Goal: Transaction & Acquisition: Book appointment/travel/reservation

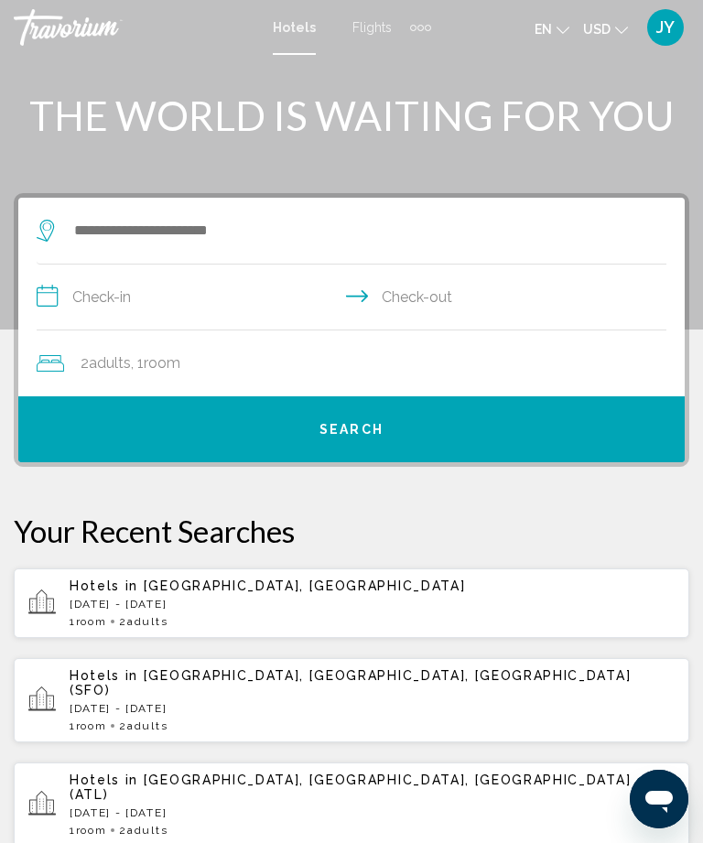
click at [422, 21] on div "Extra navigation items" at bounding box center [420, 27] width 21 height 27
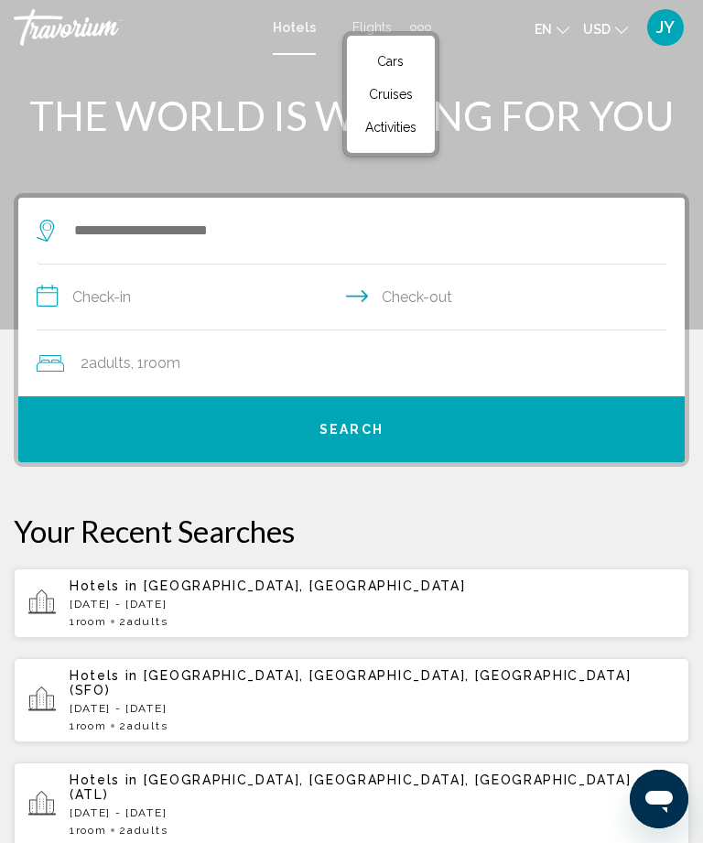
click at [393, 124] on span "Activities" at bounding box center [390, 127] width 51 height 15
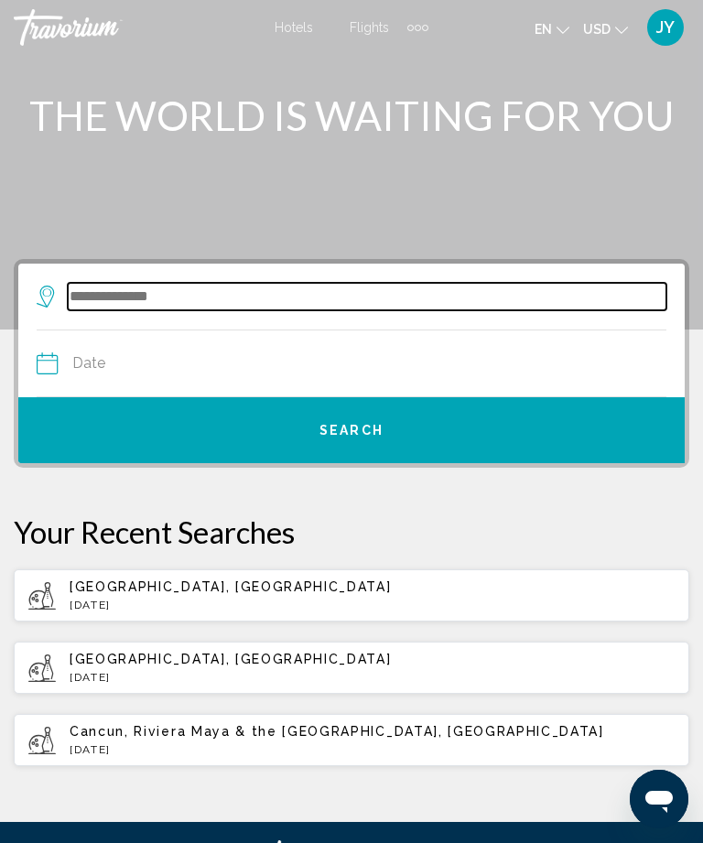
click at [95, 285] on input "Search widget" at bounding box center [367, 296] width 598 height 27
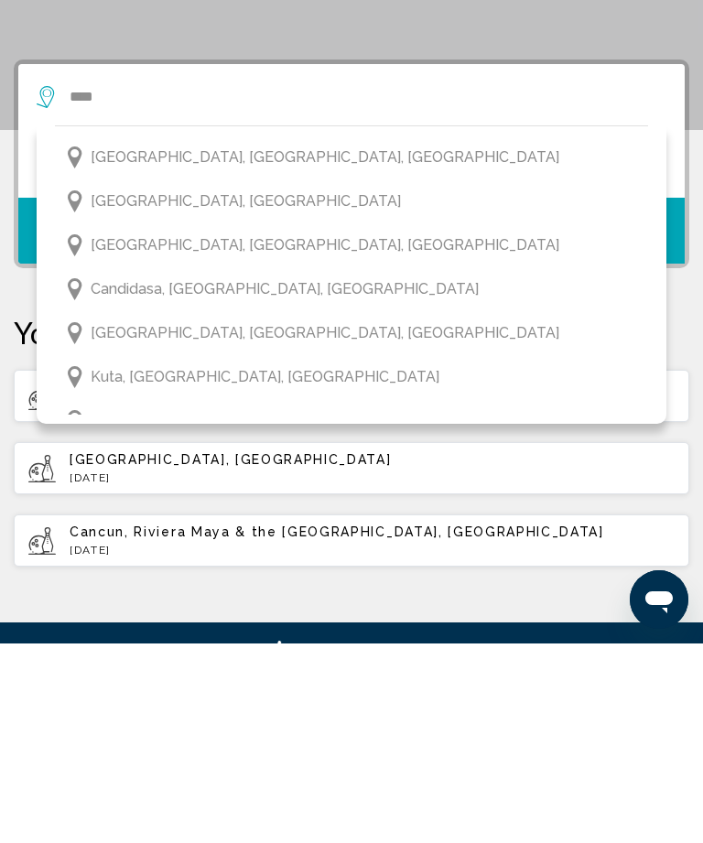
click at [156, 388] on span "[GEOGRAPHIC_DATA], [GEOGRAPHIC_DATA]" at bounding box center [246, 401] width 310 height 26
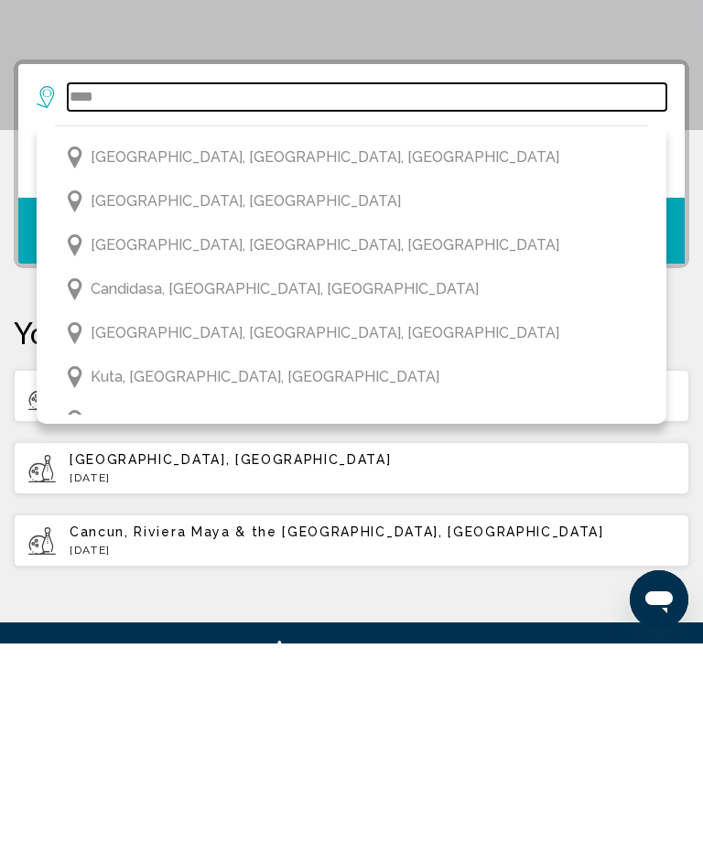
type input "**********"
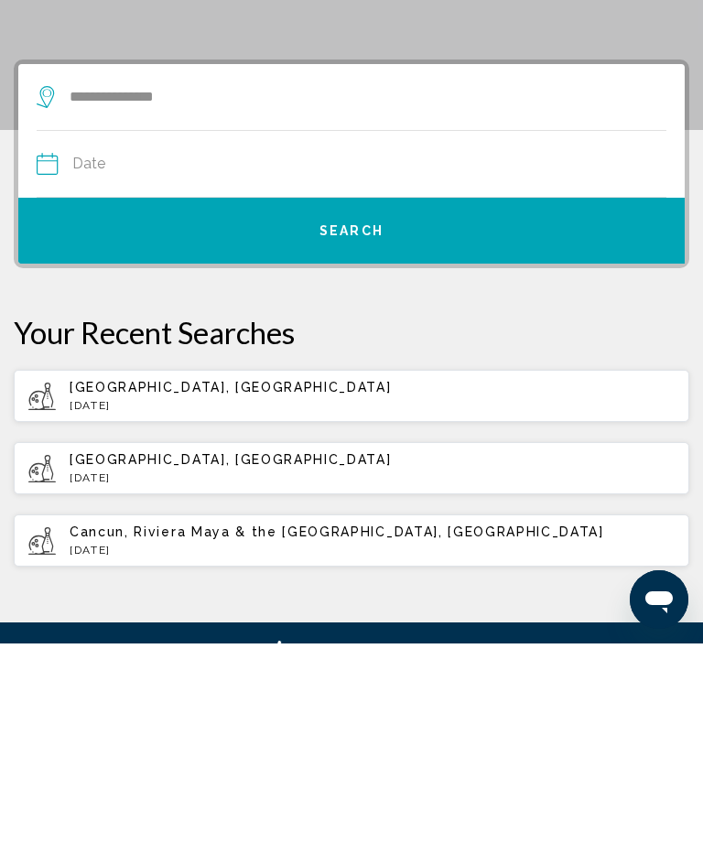
click at [94, 330] on input "Date" at bounding box center [193, 365] width 322 height 71
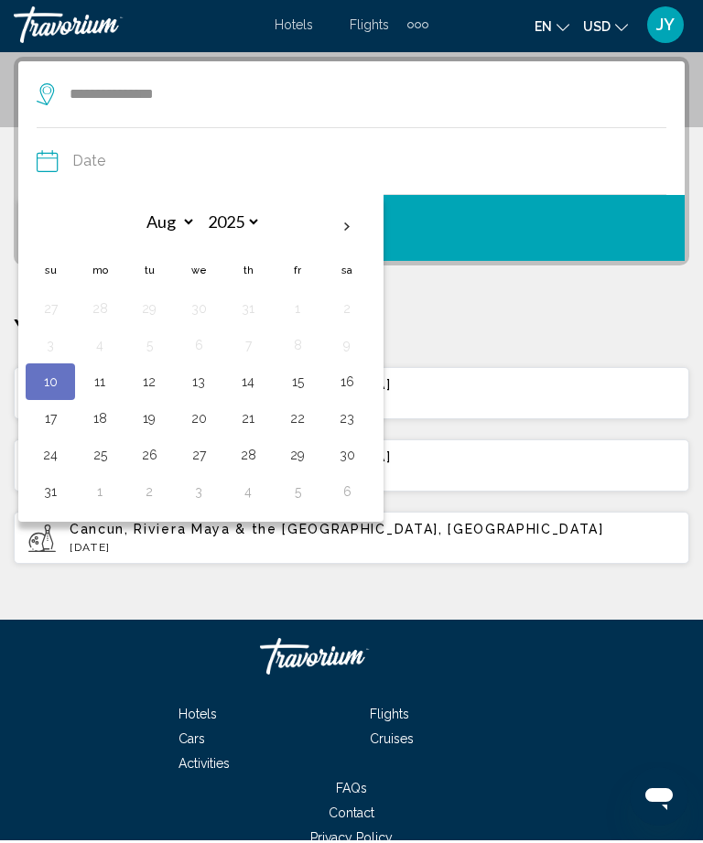
scroll to position [202, 0]
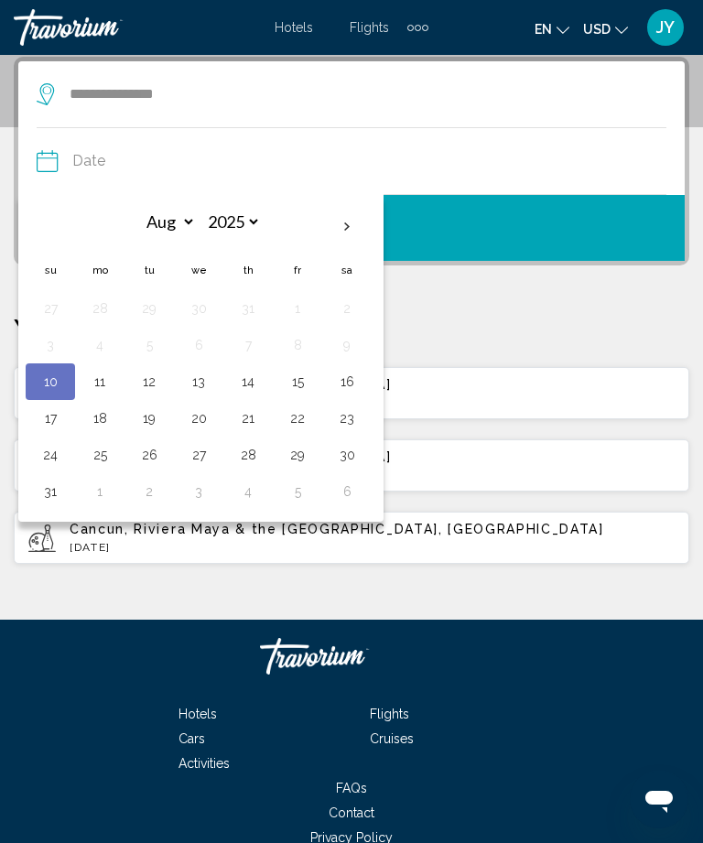
click at [257, 373] on button "14" at bounding box center [247, 382] width 29 height 26
type input "**********"
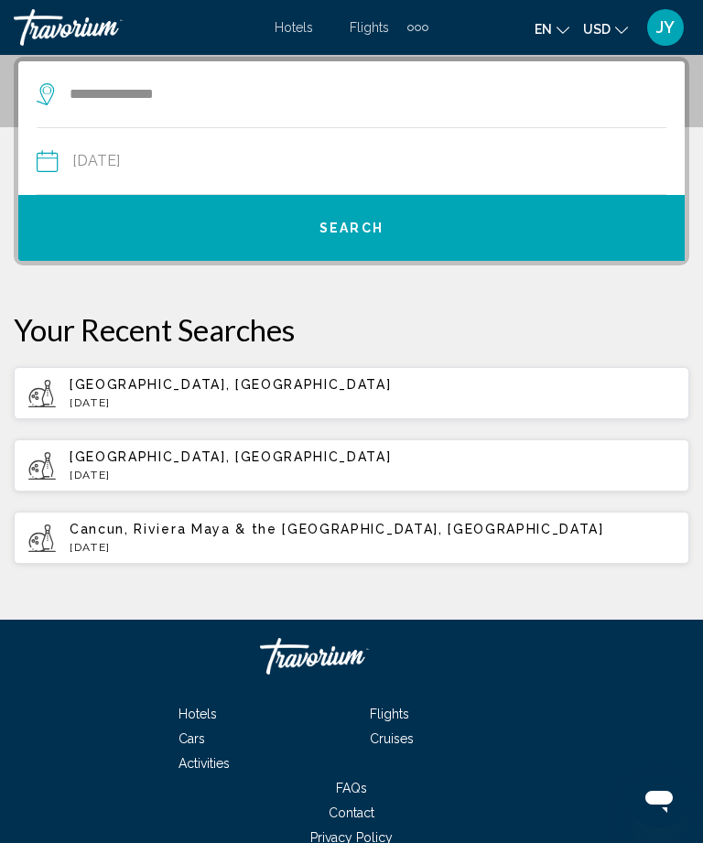
click at [359, 223] on span "Search" at bounding box center [351, 228] width 64 height 15
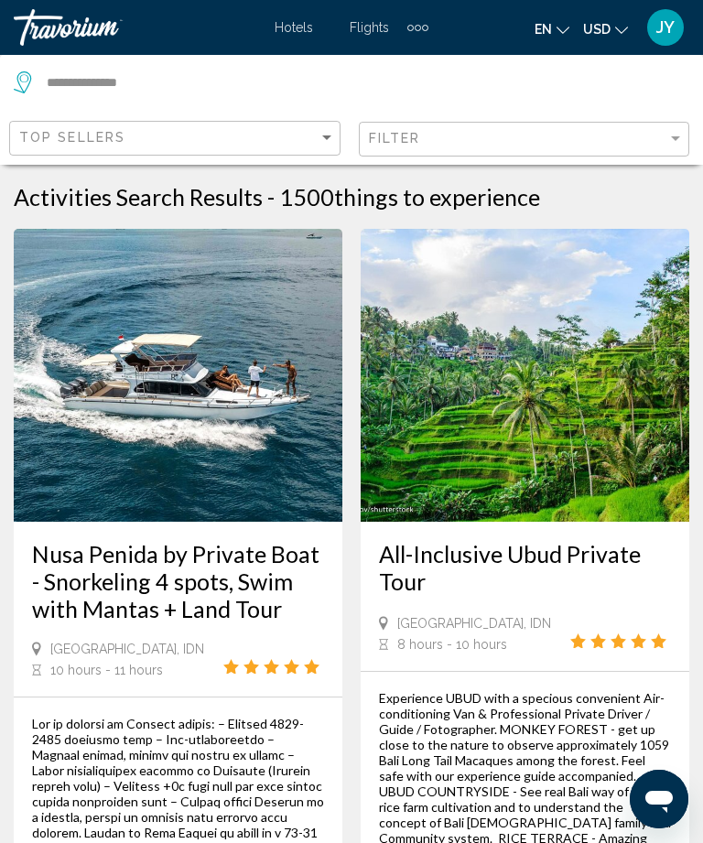
click at [664, 125] on div "Filter" at bounding box center [527, 140] width 316 height 34
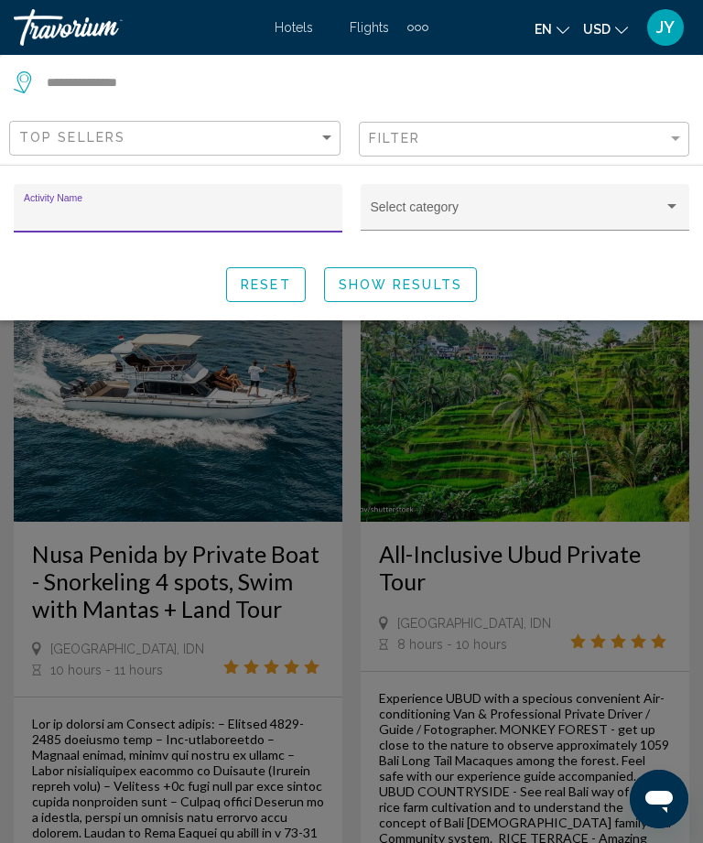
click at [664, 203] on div "Search widget" at bounding box center [671, 206] width 16 height 15
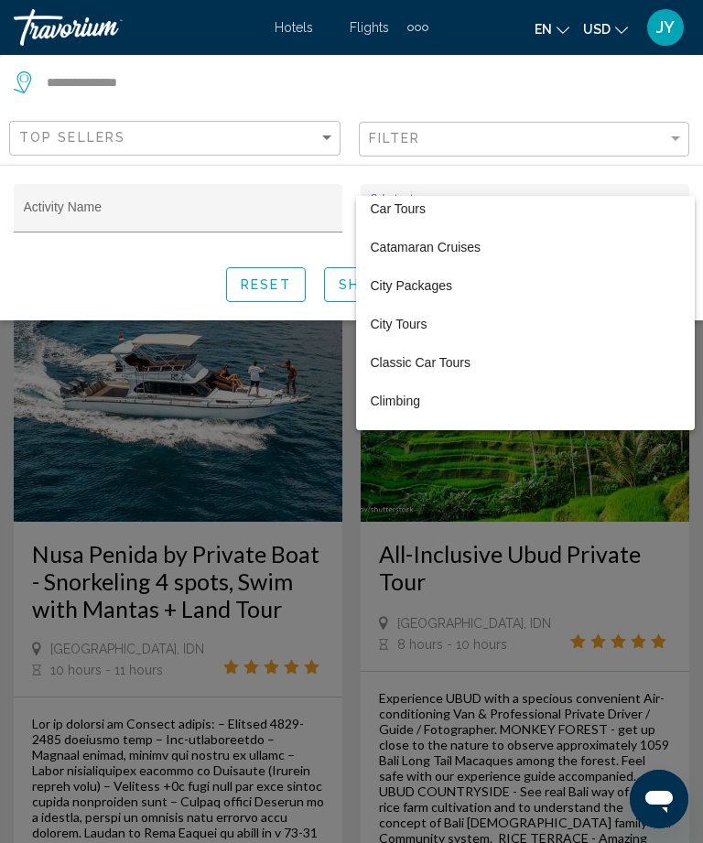
scroll to position [1123, 0]
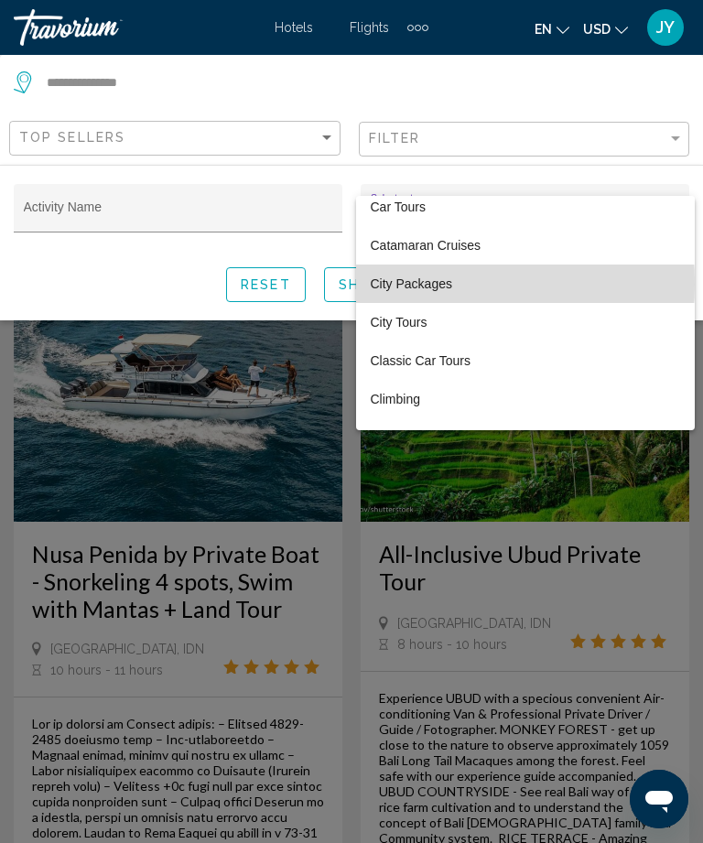
click at [417, 284] on span "City Packages" at bounding box center [525, 283] width 309 height 38
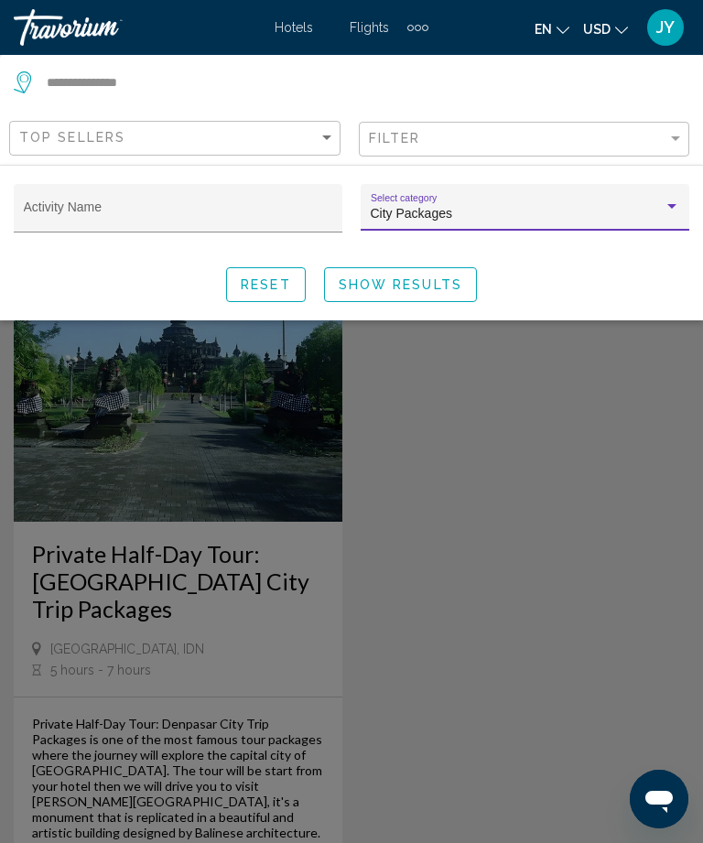
click at [675, 201] on div "Search widget" at bounding box center [671, 206] width 16 height 15
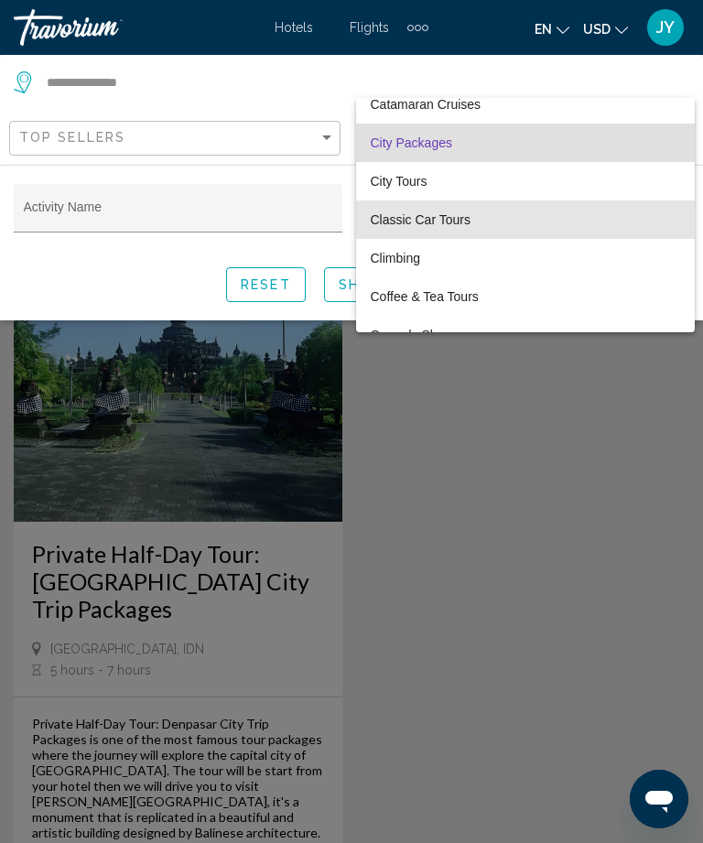
scroll to position [1167, 0]
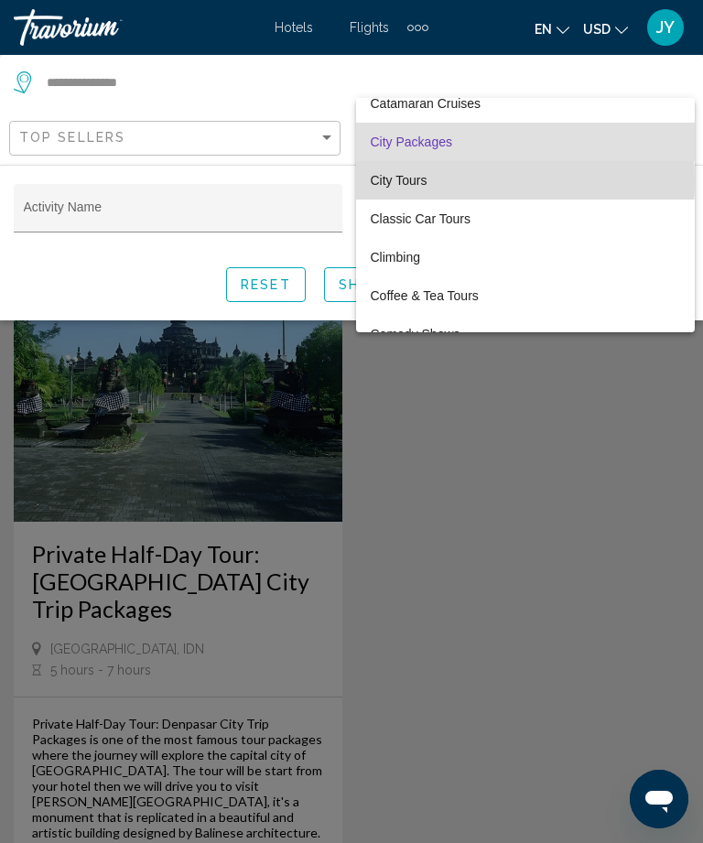
click at [424, 182] on span "City Tours" at bounding box center [525, 180] width 309 height 38
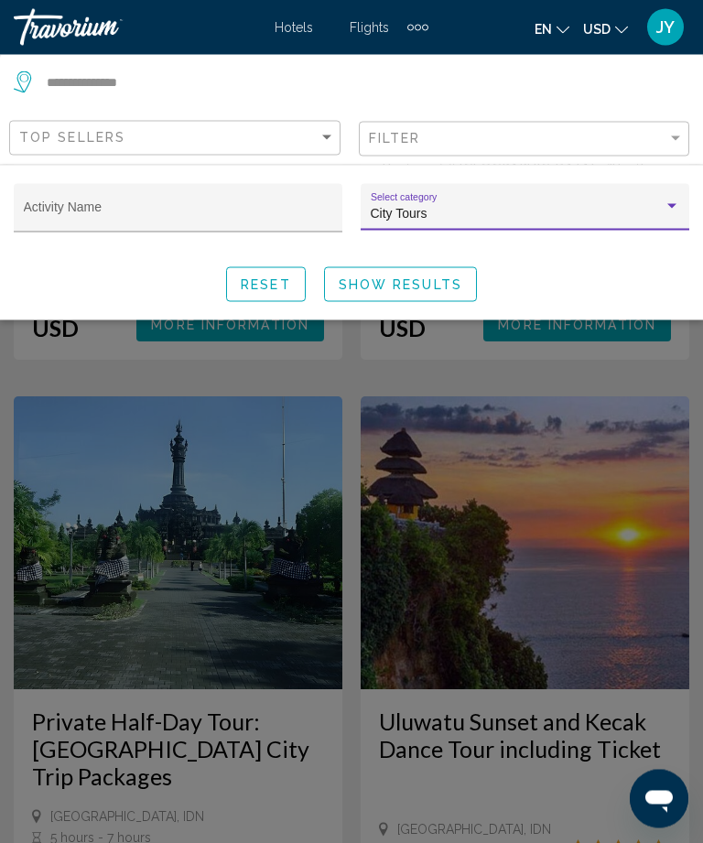
scroll to position [4651, 0]
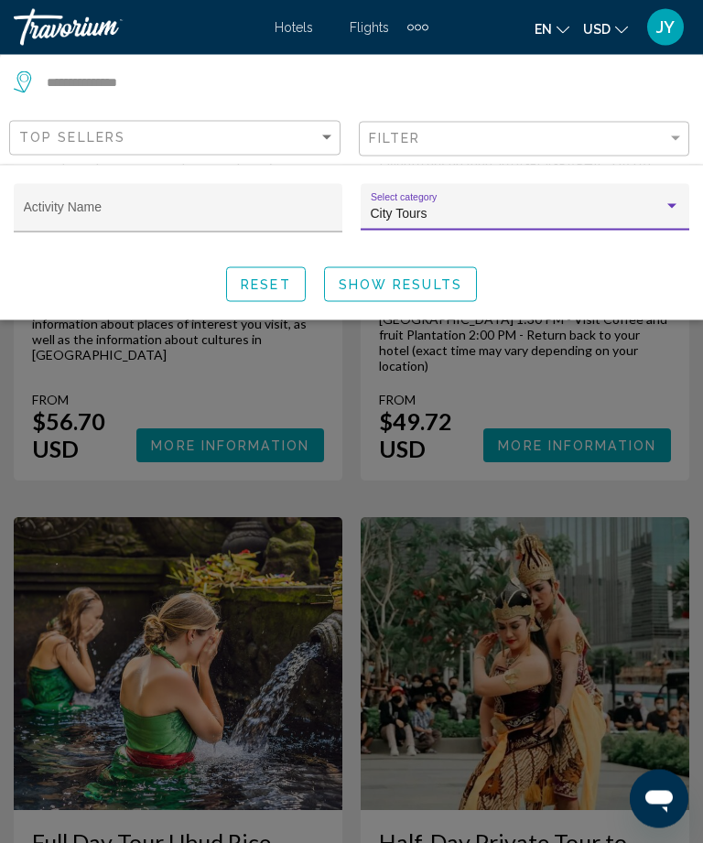
click at [671, 196] on div "City Tours Select category" at bounding box center [525, 213] width 309 height 38
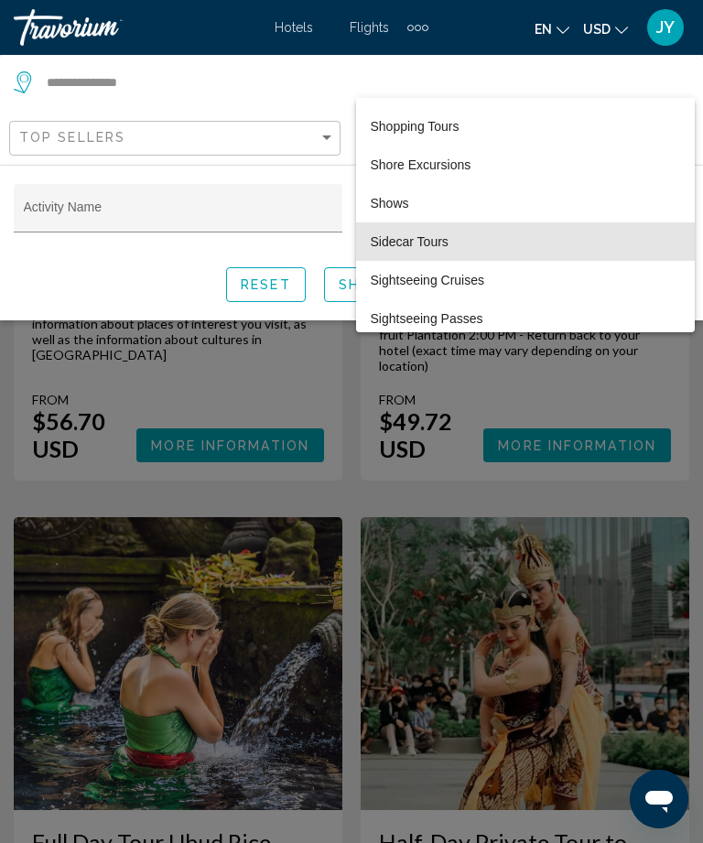
scroll to position [5486, 0]
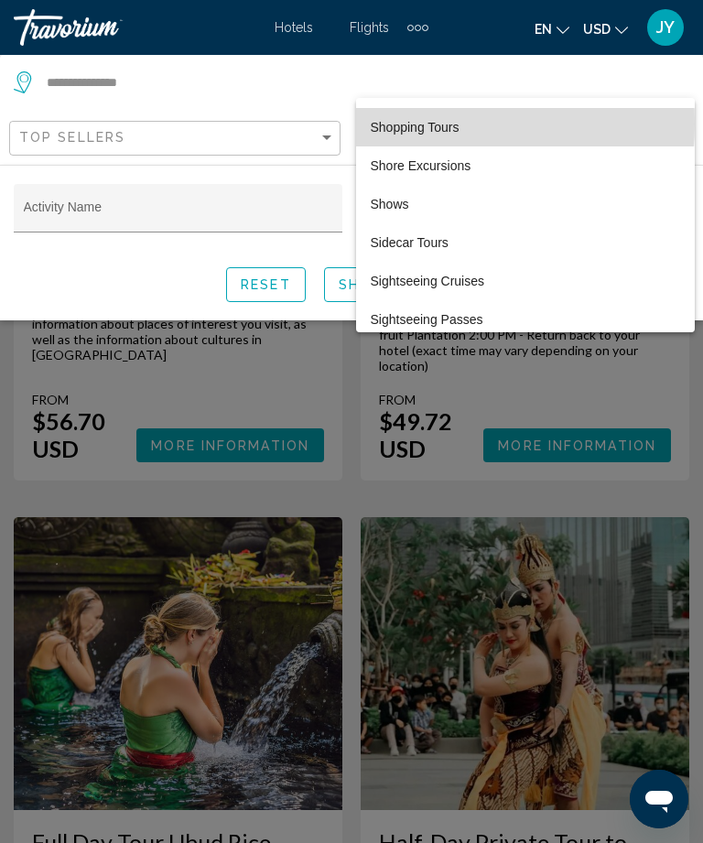
click at [415, 124] on span "Shopping Tours" at bounding box center [525, 127] width 309 height 38
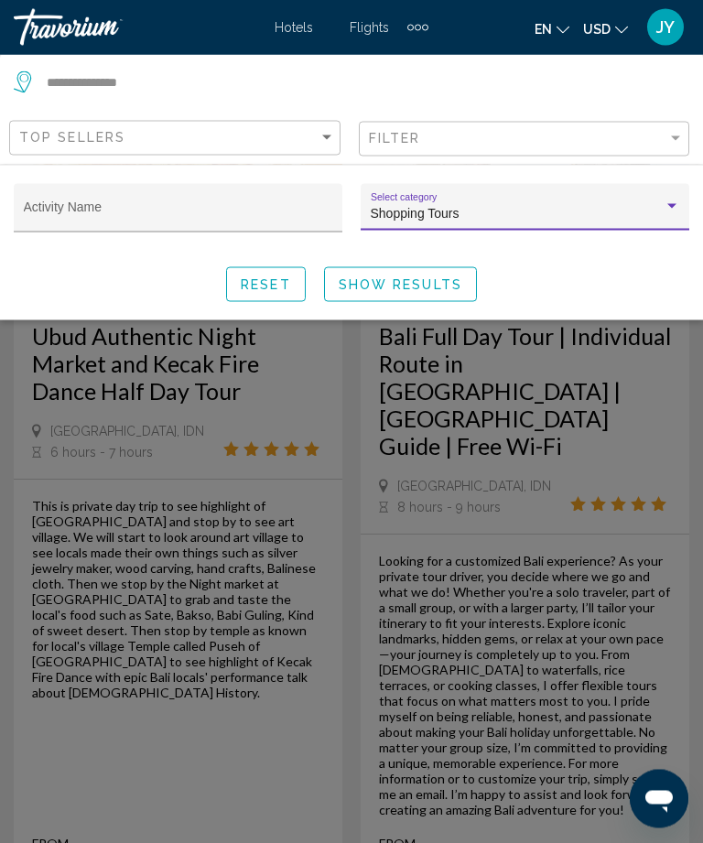
scroll to position [1035, 0]
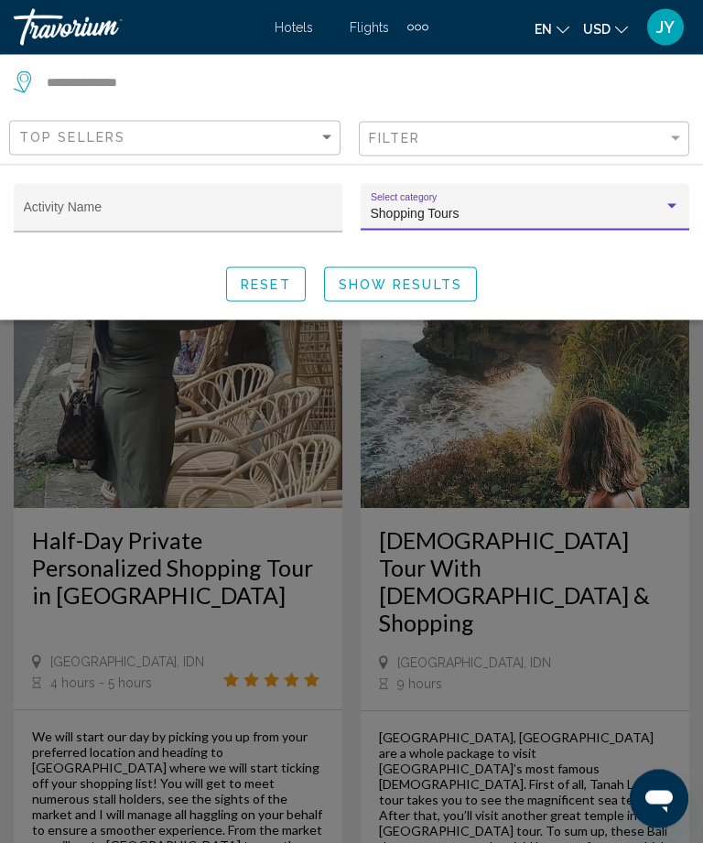
click at [673, 204] on div "Search widget" at bounding box center [671, 206] width 16 height 15
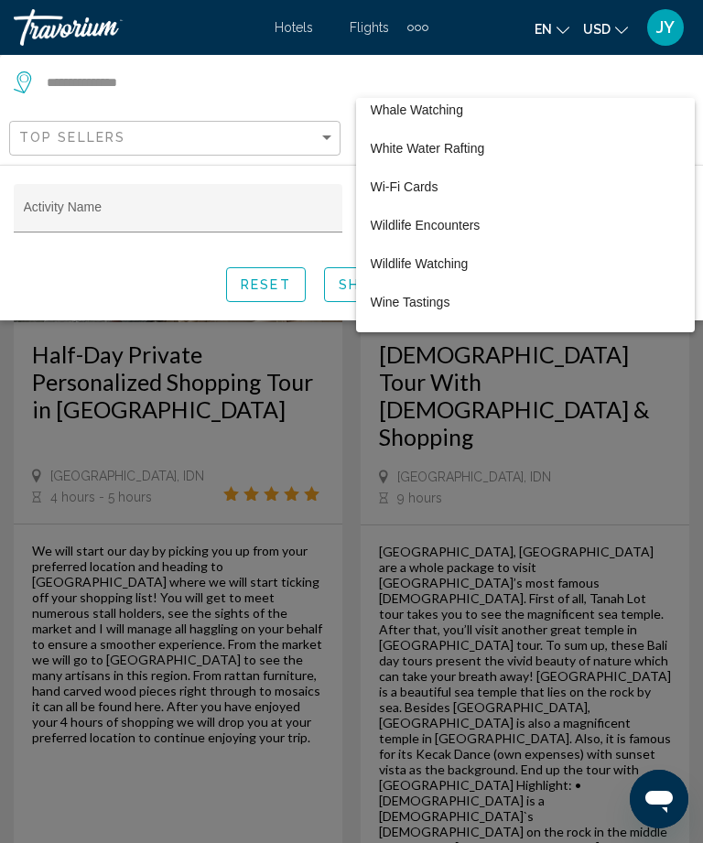
scroll to position [7195, 0]
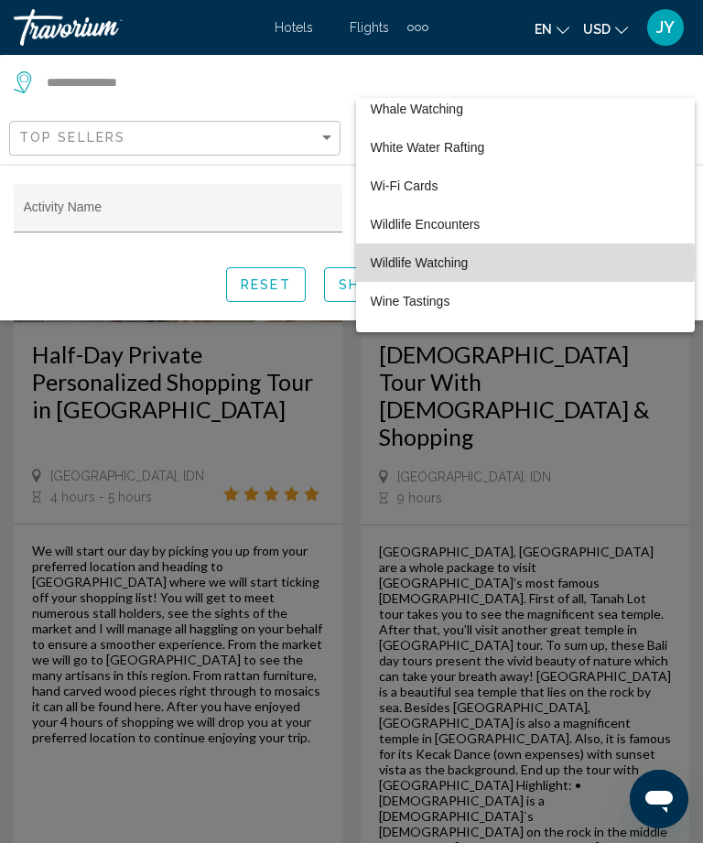
click at [437, 262] on span "Wildlife Watching" at bounding box center [525, 262] width 309 height 38
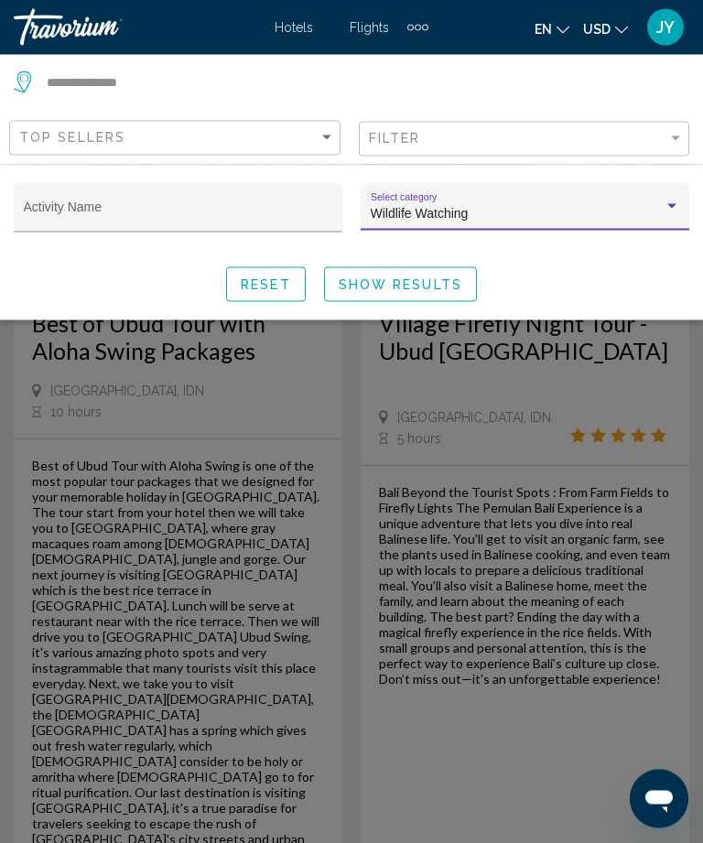
scroll to position [226, 0]
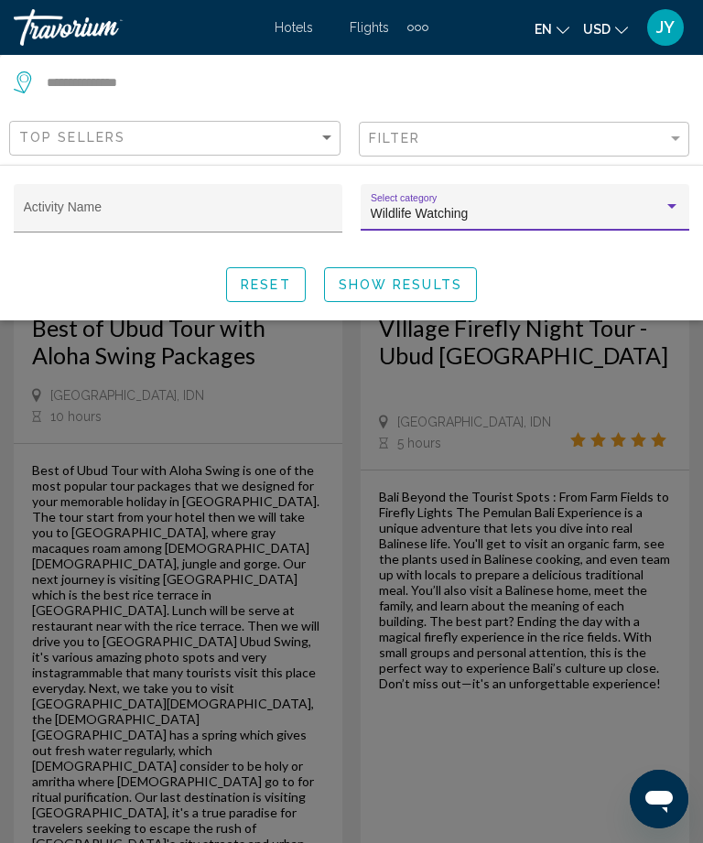
click at [668, 210] on div "Search widget" at bounding box center [671, 206] width 16 height 15
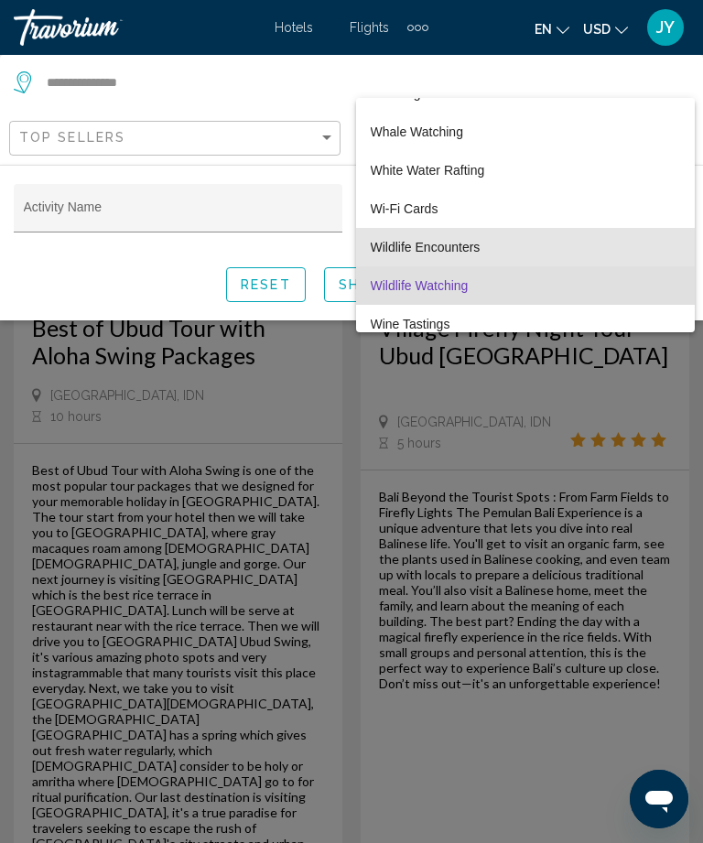
scroll to position [7168, 0]
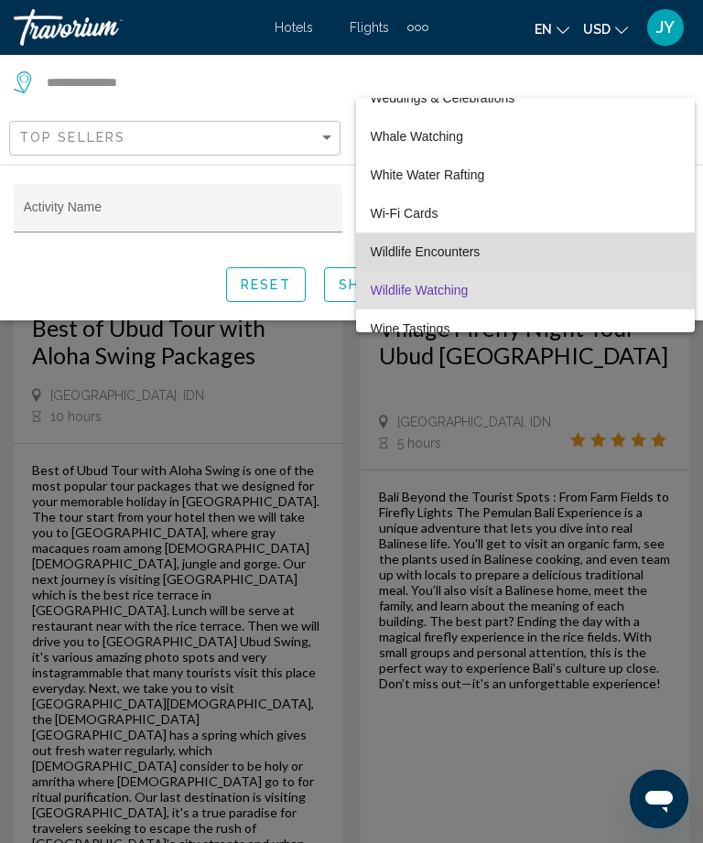
click at [442, 245] on span "Wildlife Encounters" at bounding box center [525, 251] width 309 height 38
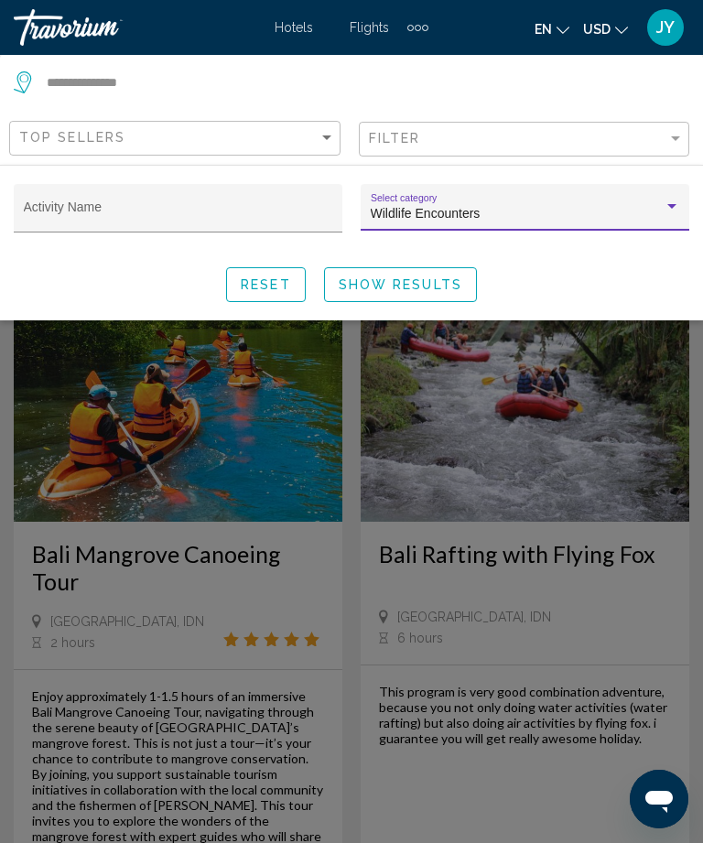
click at [674, 200] on div "Search widget" at bounding box center [671, 206] width 16 height 15
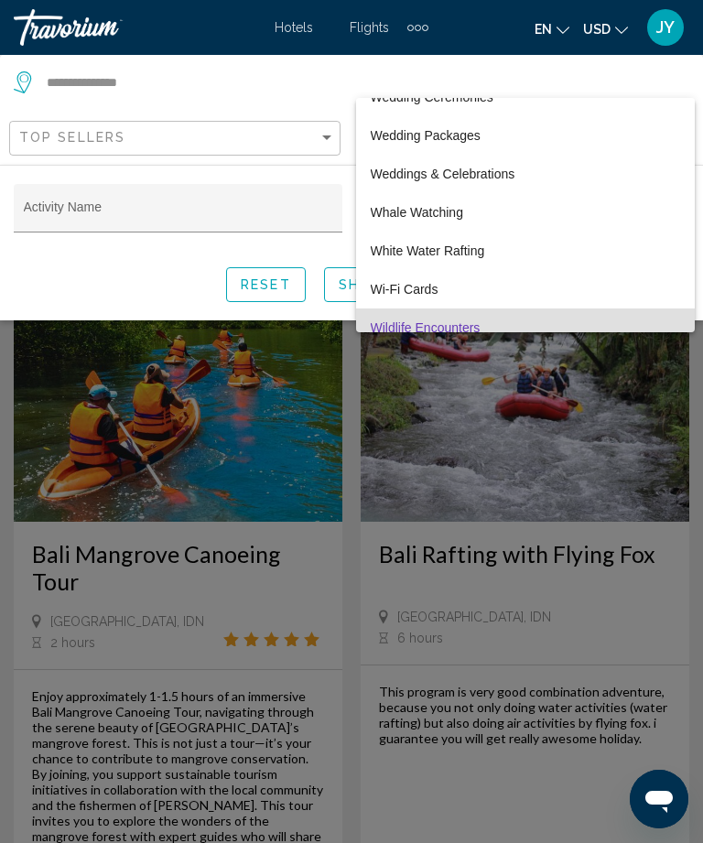
scroll to position [7099, 0]
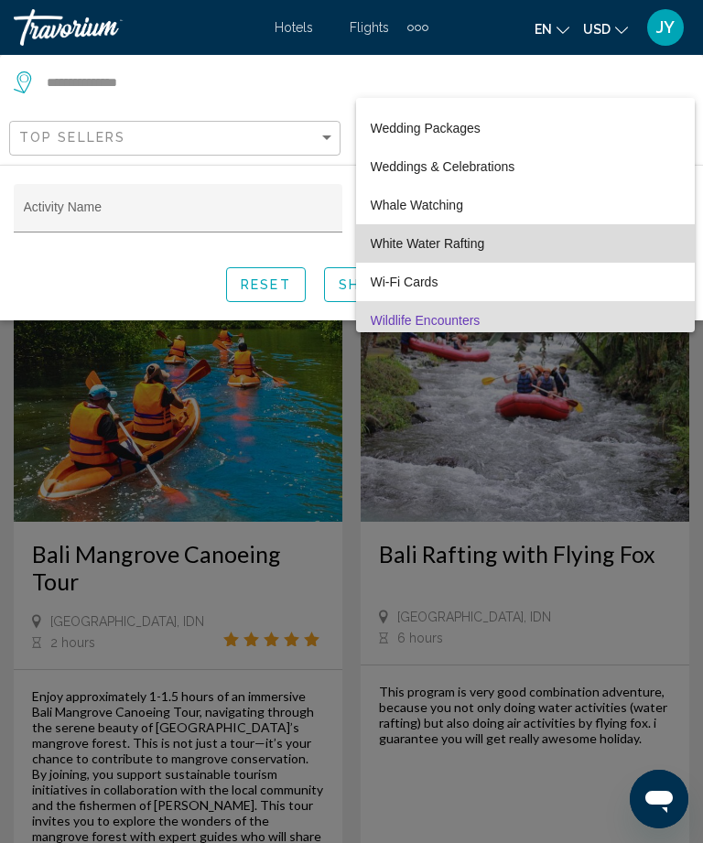
click at [462, 232] on span "White Water Rafting" at bounding box center [525, 243] width 309 height 38
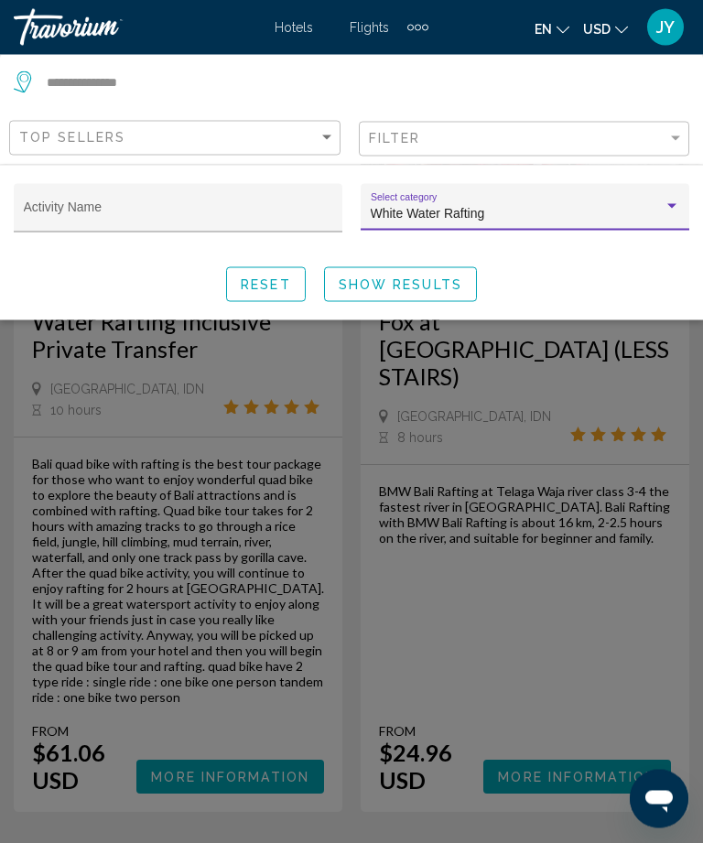
scroll to position [4790, 0]
click at [321, 663] on div "Search widget" at bounding box center [351, 553] width 703 height 577
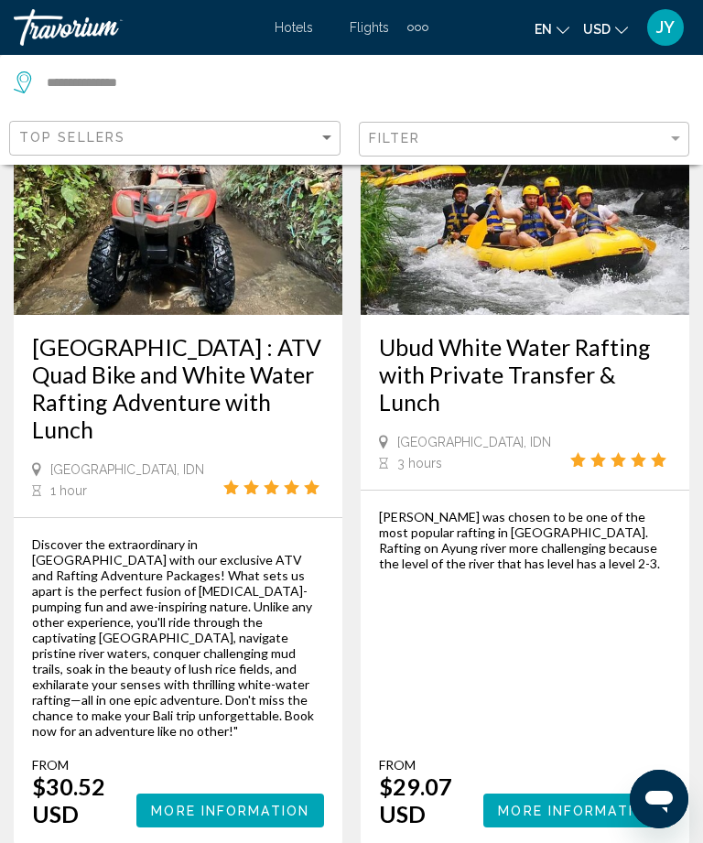
scroll to position [208, 0]
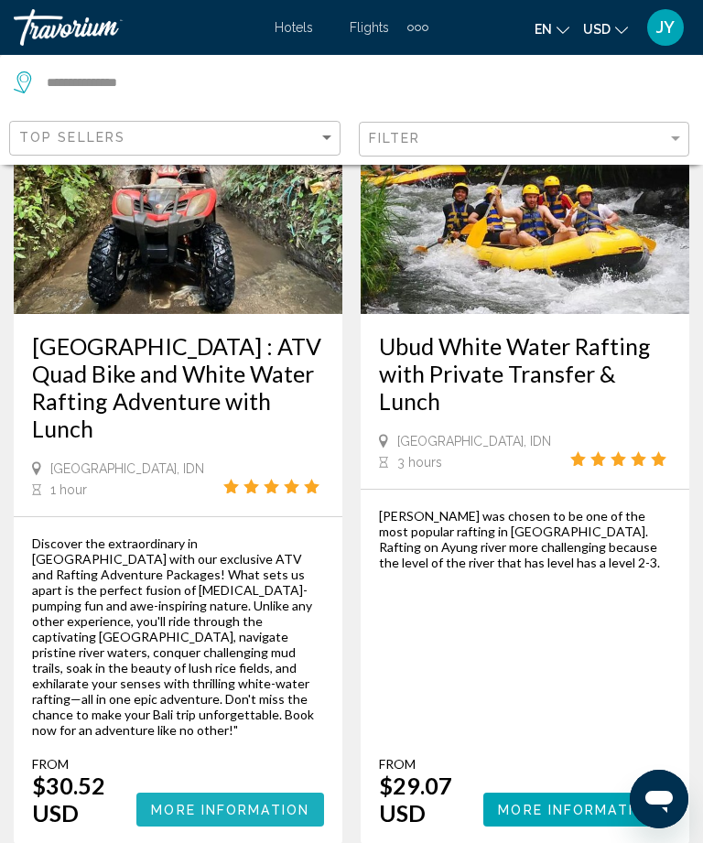
click at [237, 802] on span "More Information" at bounding box center [230, 809] width 158 height 15
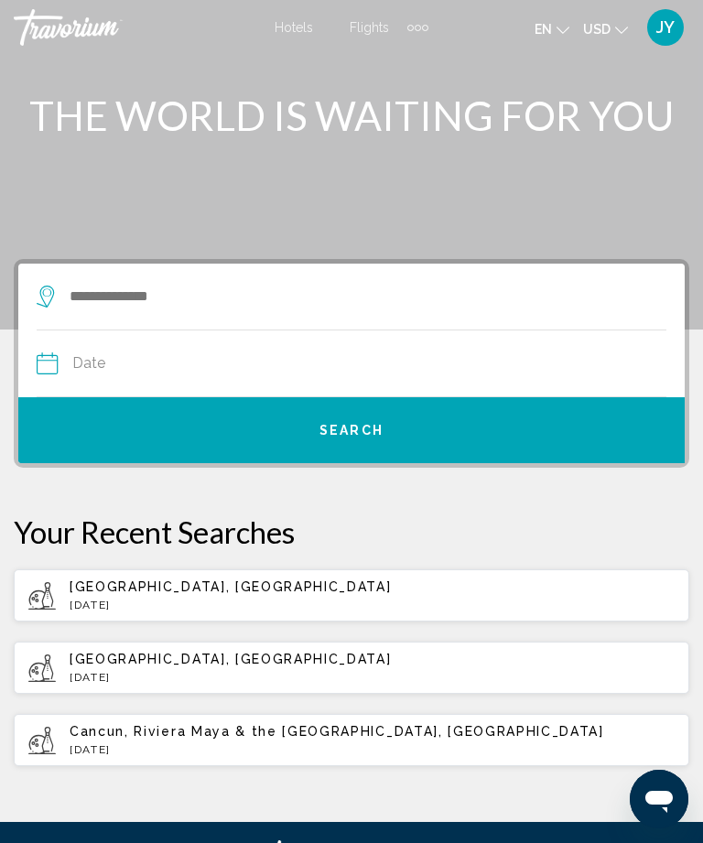
click at [197, 593] on div "[GEOGRAPHIC_DATA], [GEOGRAPHIC_DATA] [DATE]" at bounding box center [372, 595] width 605 height 32
type input "**********"
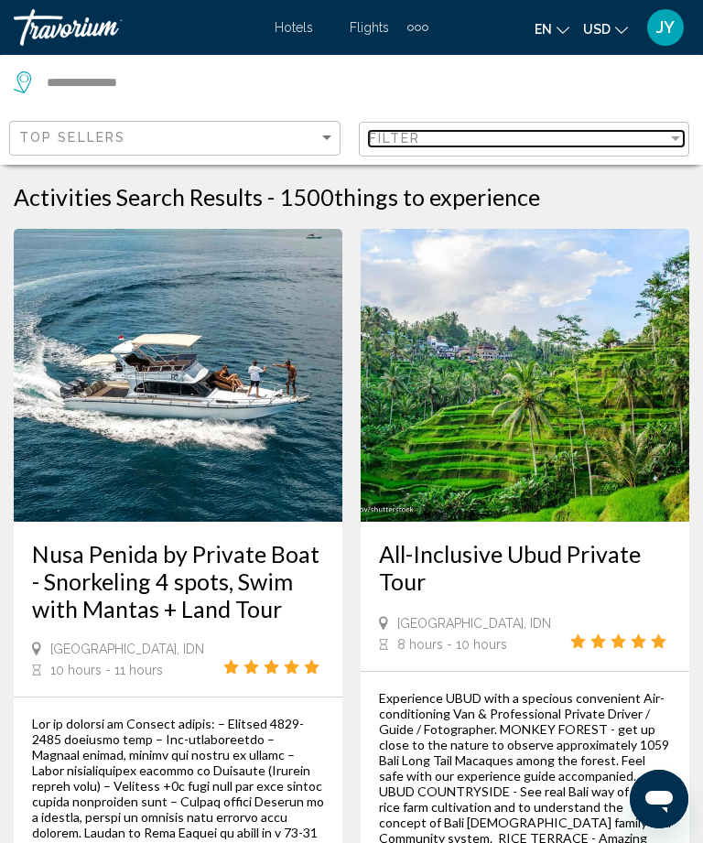
click at [671, 136] on div "Filter" at bounding box center [675, 138] width 9 height 5
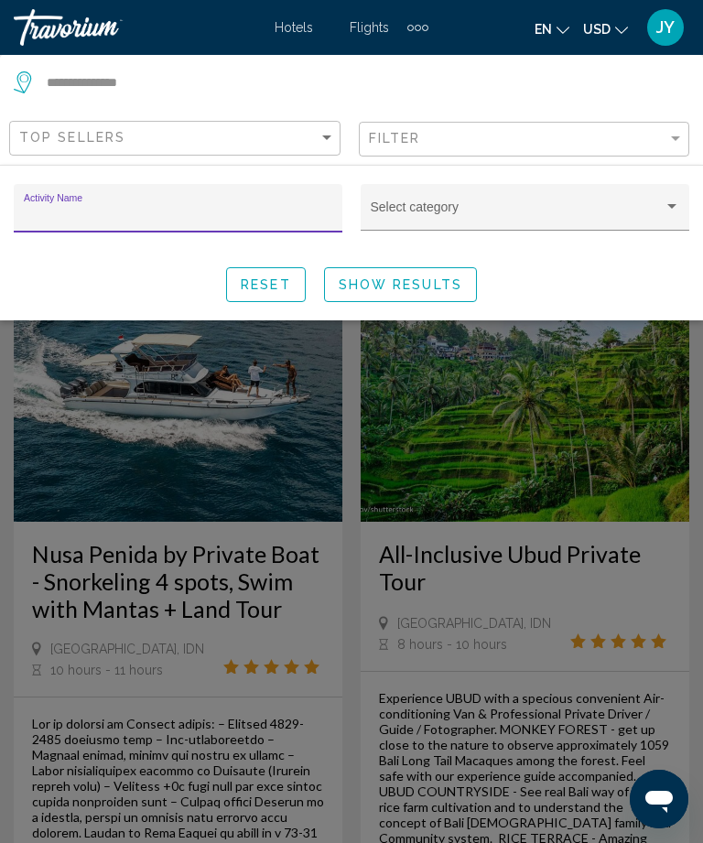
click at [679, 201] on div "Search widget" at bounding box center [671, 206] width 16 height 15
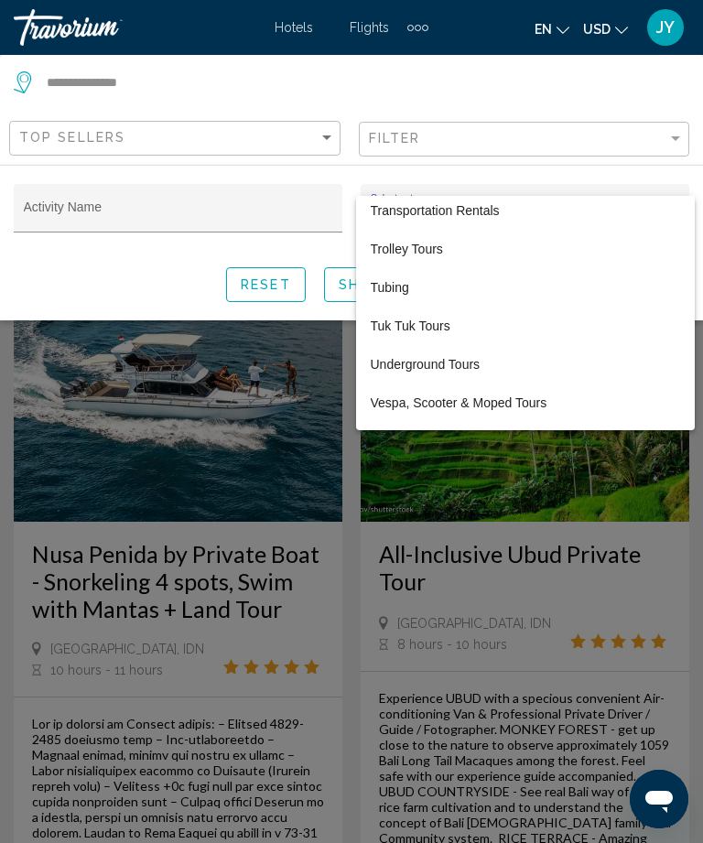
scroll to position [6499, 0]
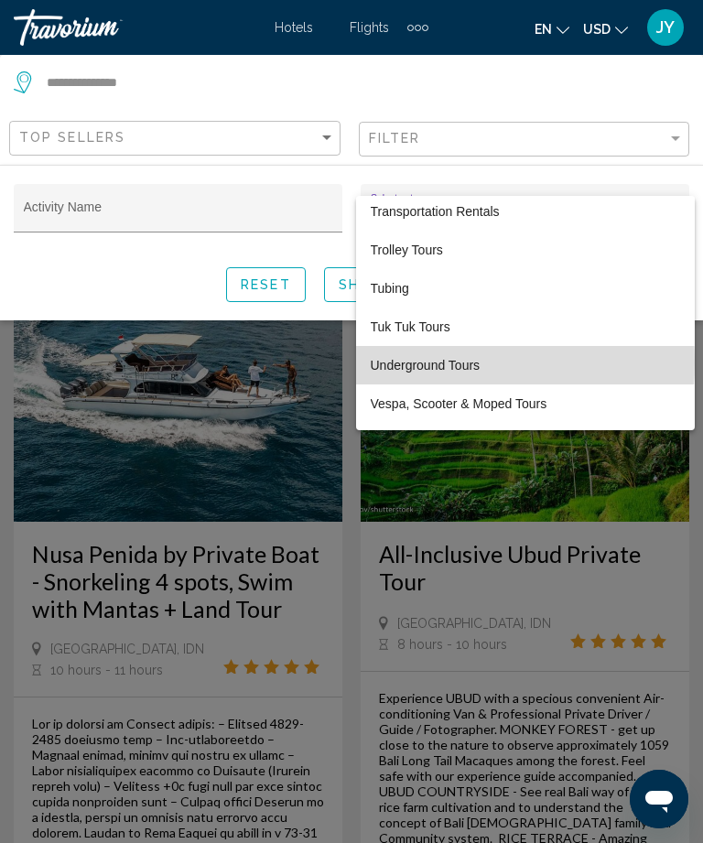
click at [438, 363] on span "Underground Tours" at bounding box center [525, 365] width 309 height 38
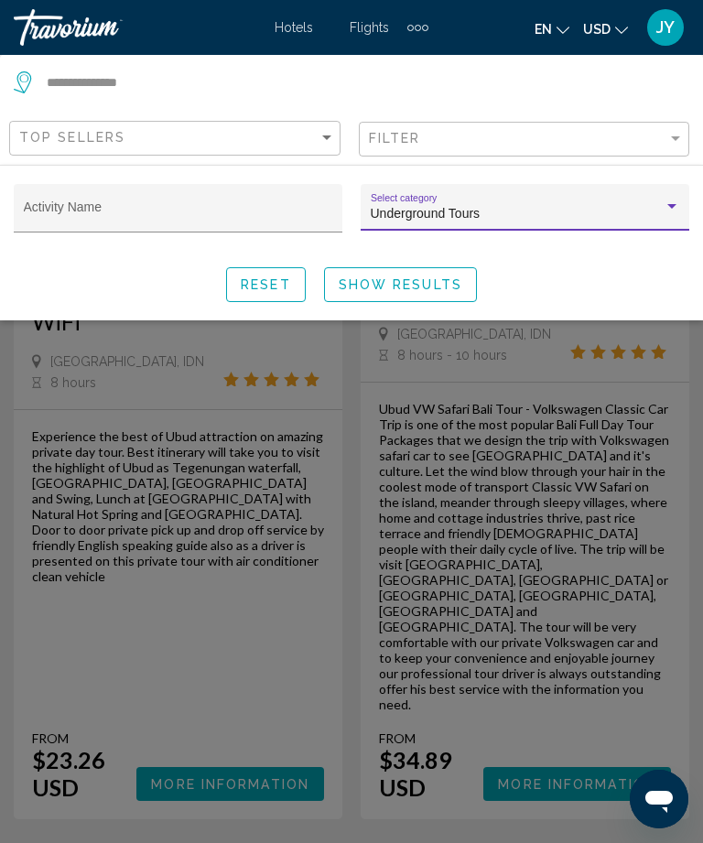
scroll to position [4136, 0]
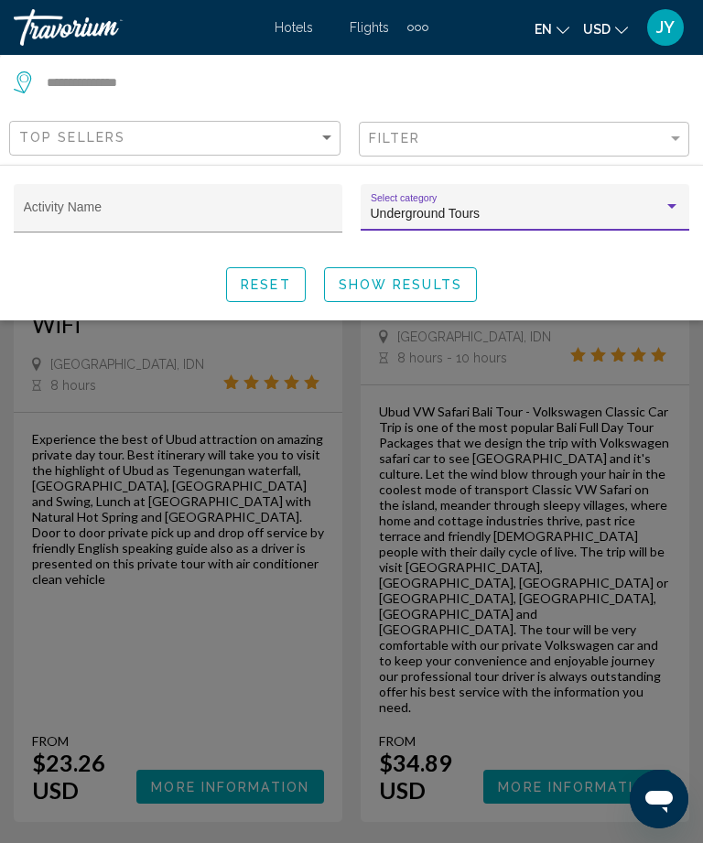
click at [666, 200] on div "Search widget" at bounding box center [671, 206] width 16 height 15
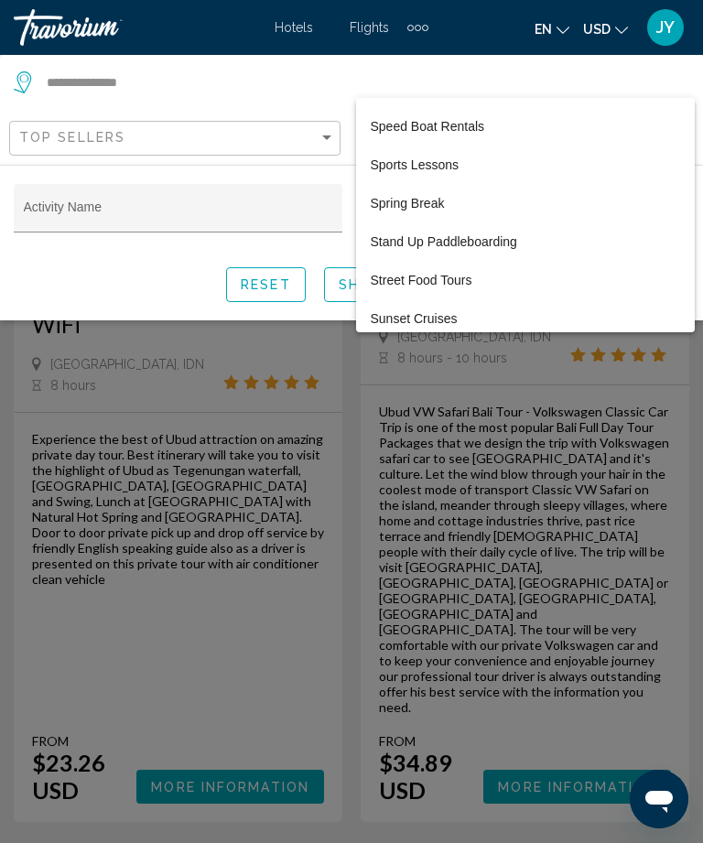
scroll to position [5975, 0]
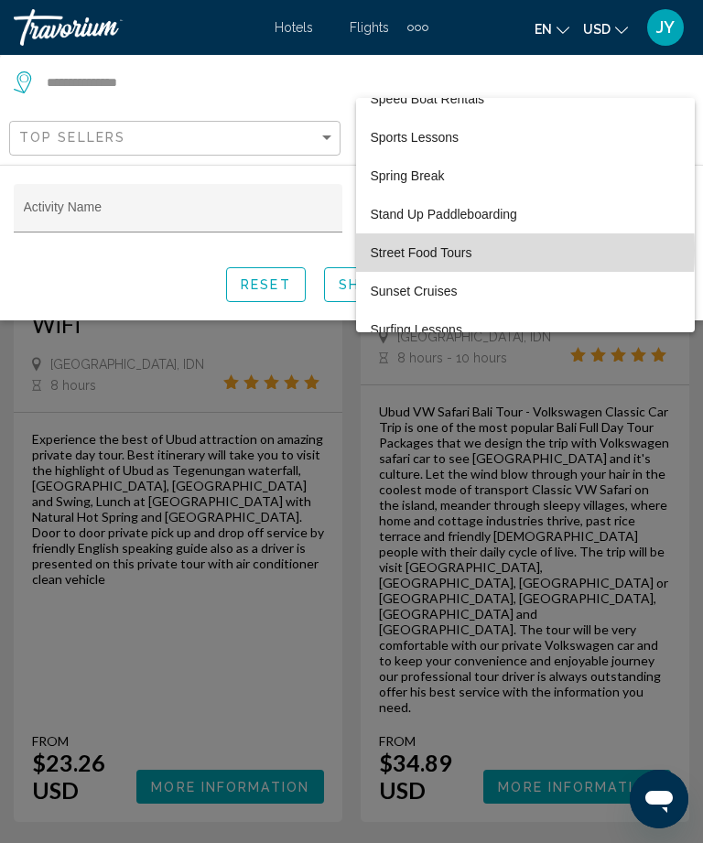
click at [419, 251] on span "Street Food Tours" at bounding box center [525, 252] width 309 height 38
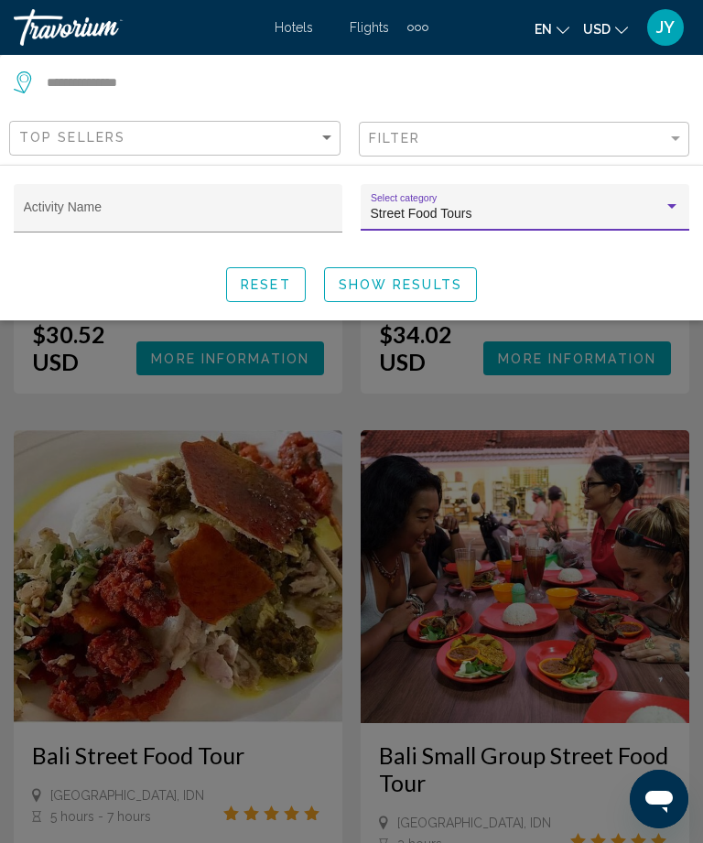
scroll to position [770, 0]
click at [676, 201] on div "Search widget" at bounding box center [671, 206] width 16 height 15
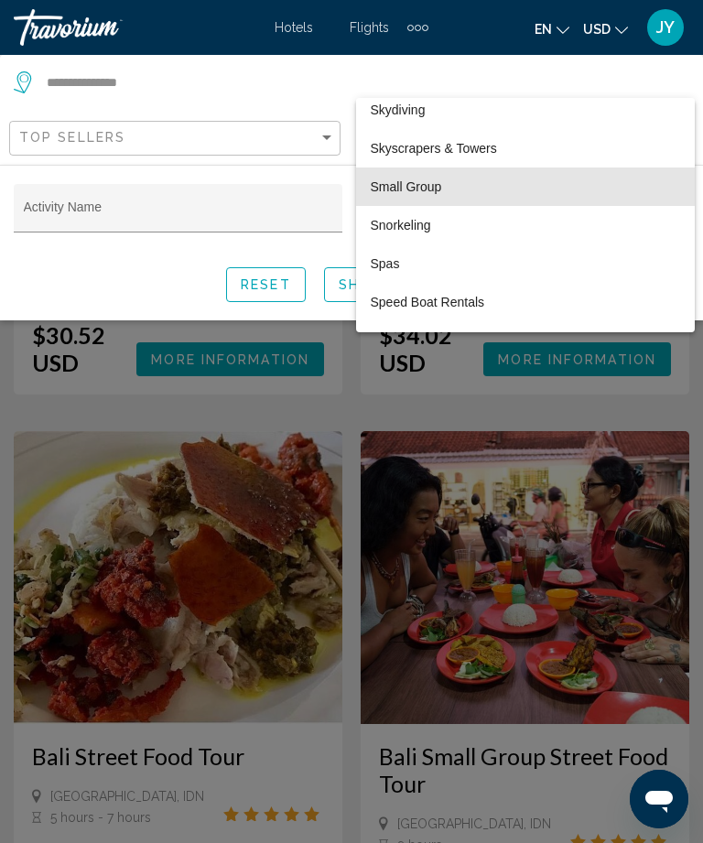
scroll to position [5775, 0]
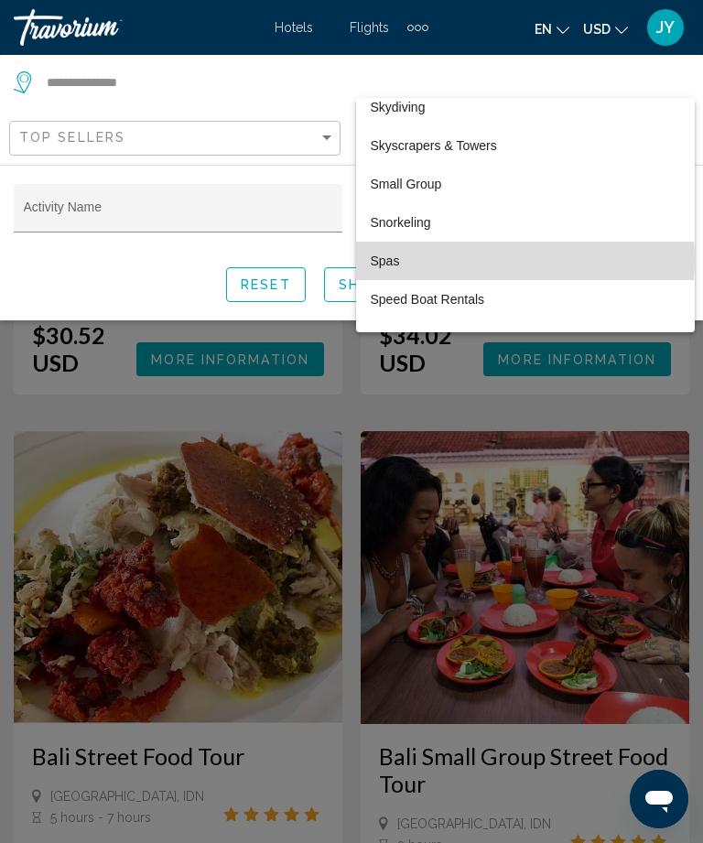
click at [441, 260] on span "Spas" at bounding box center [525, 261] width 309 height 38
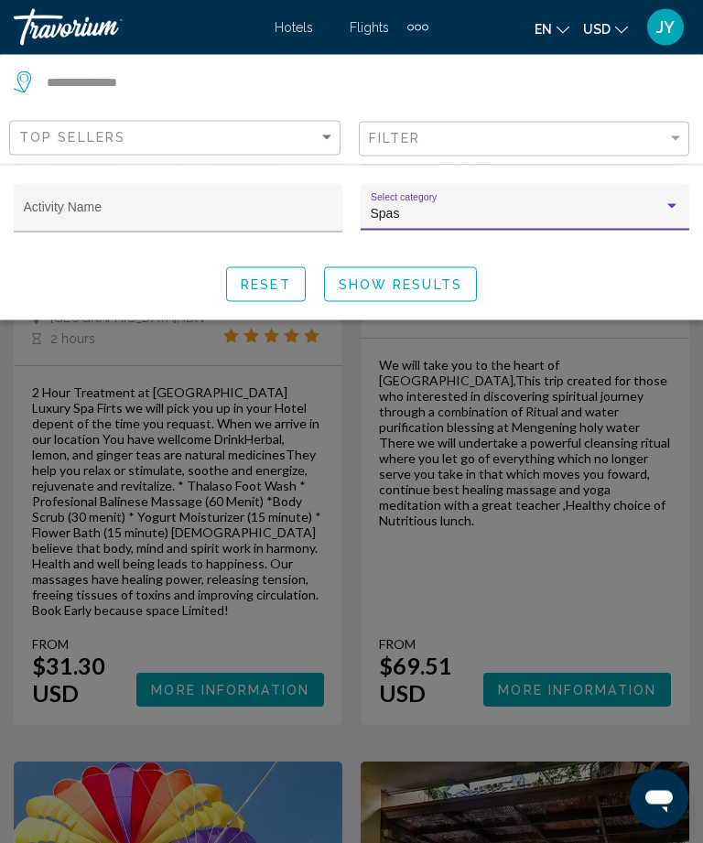
scroll to position [330, 0]
click at [243, 638] on div "Search widget" at bounding box center [351, 553] width 703 height 577
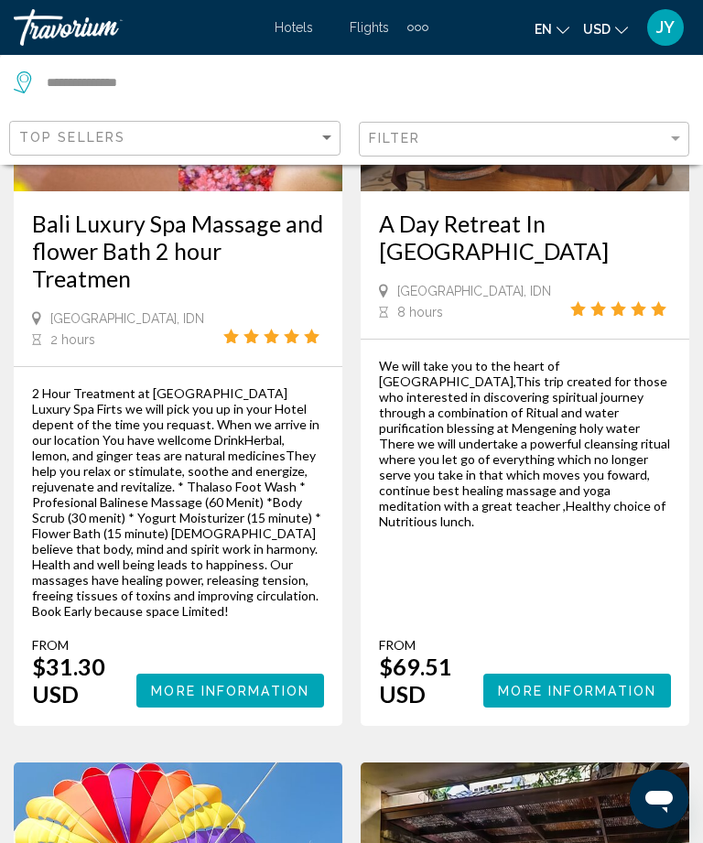
click at [236, 684] on span "More Information" at bounding box center [230, 691] width 158 height 15
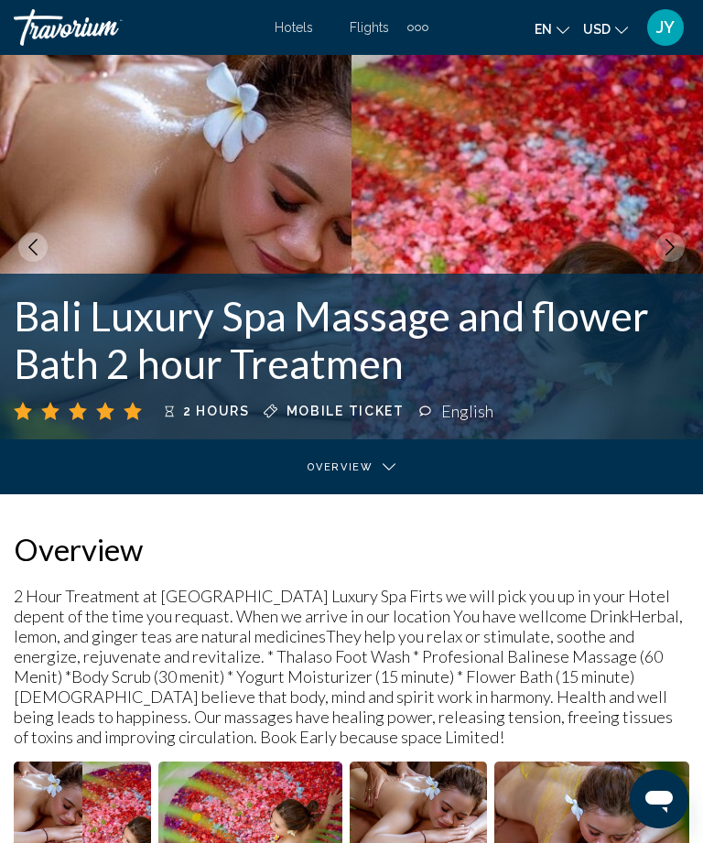
click at [372, 462] on div "Main content" at bounding box center [352, 471] width 678 height 65
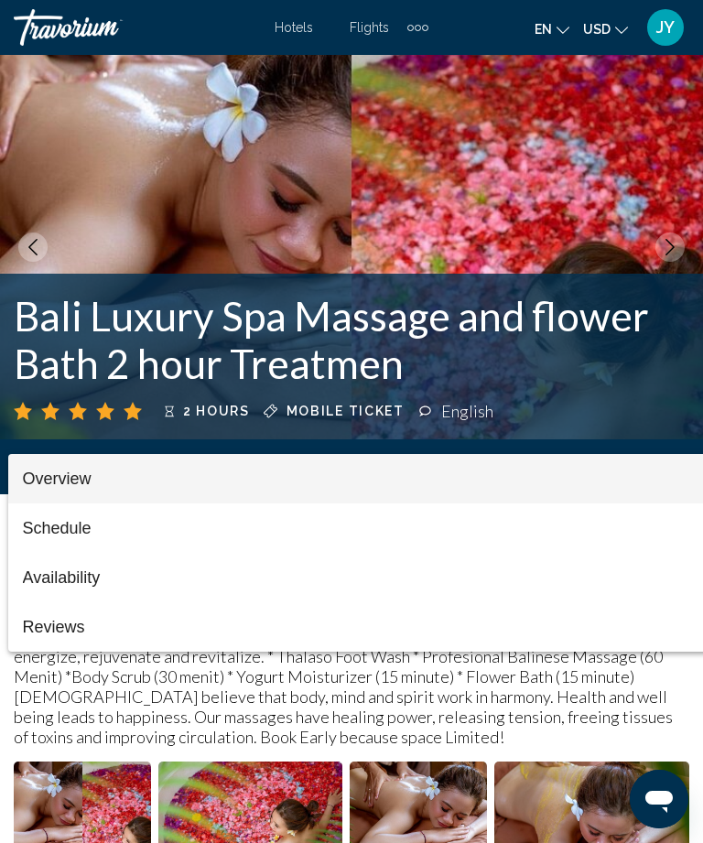
click at [604, 403] on div at bounding box center [351, 421] width 703 height 843
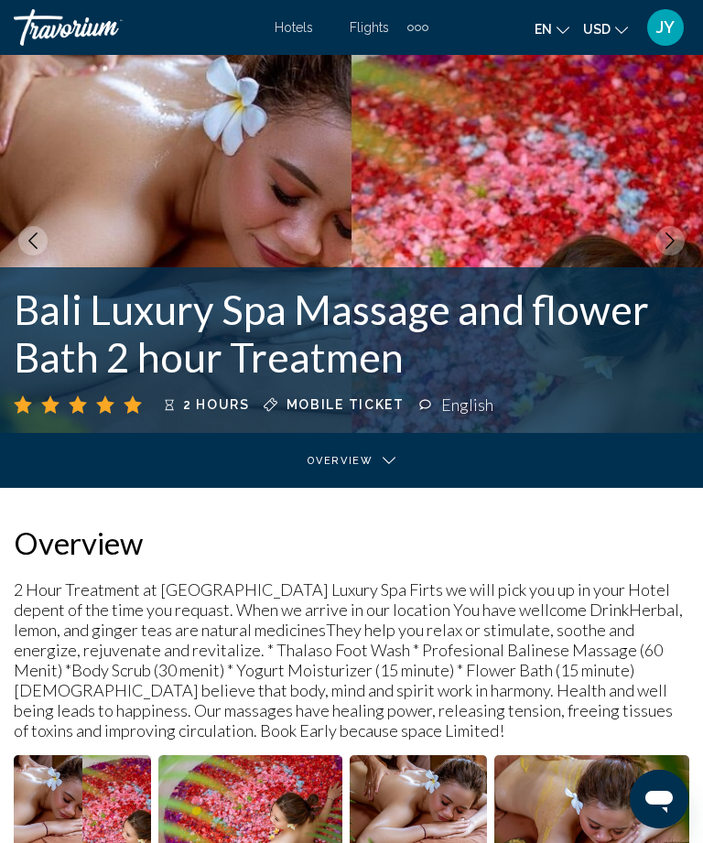
scroll to position [5, 0]
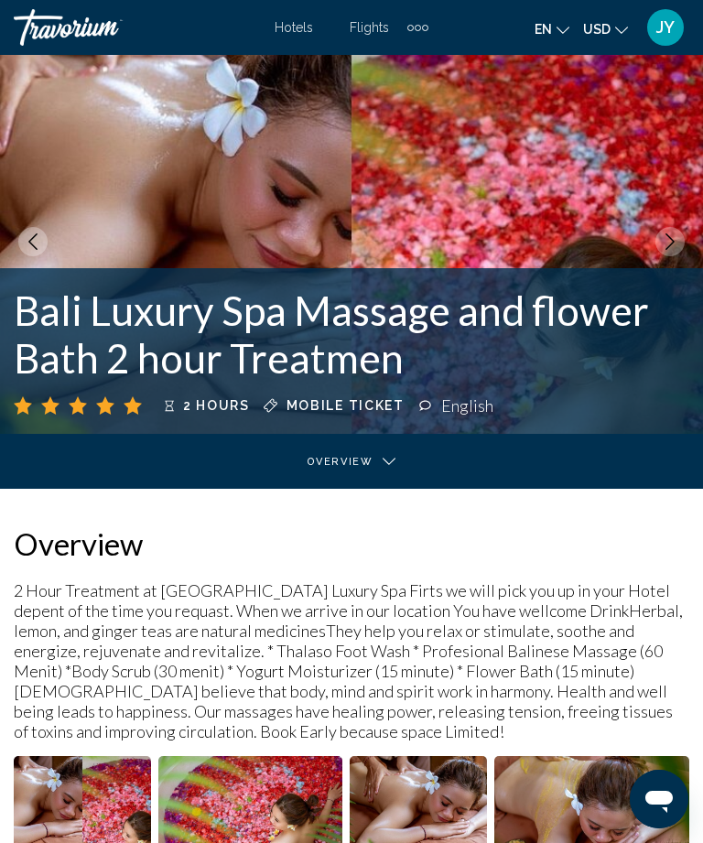
click at [40, 244] on icon "Previous image" at bounding box center [33, 241] width 16 height 16
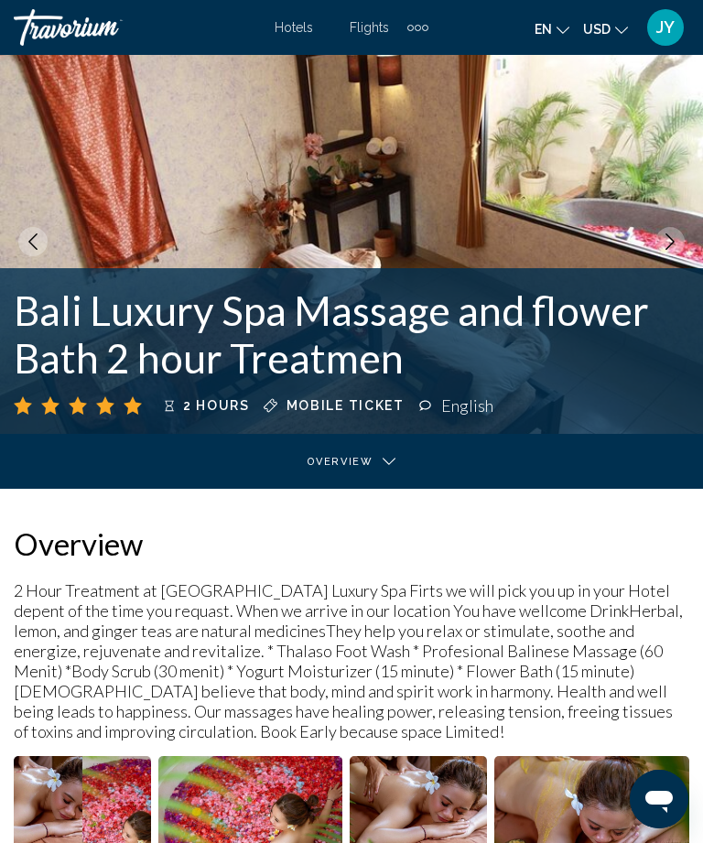
click at [33, 242] on icon "Previous image" at bounding box center [33, 241] width 16 height 16
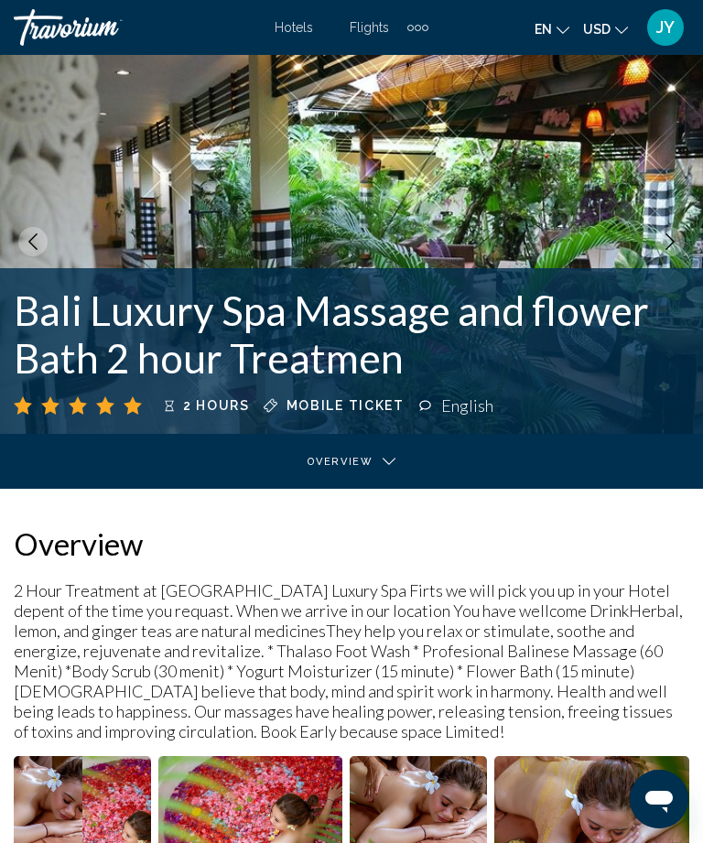
click at [40, 255] on img "Main content" at bounding box center [351, 241] width 703 height 384
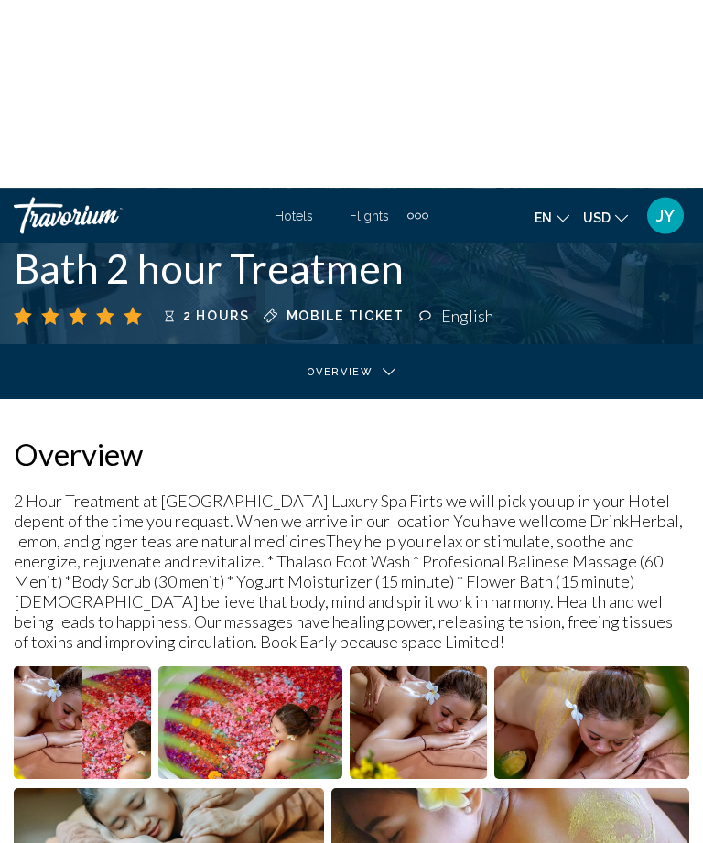
scroll to position [0, 0]
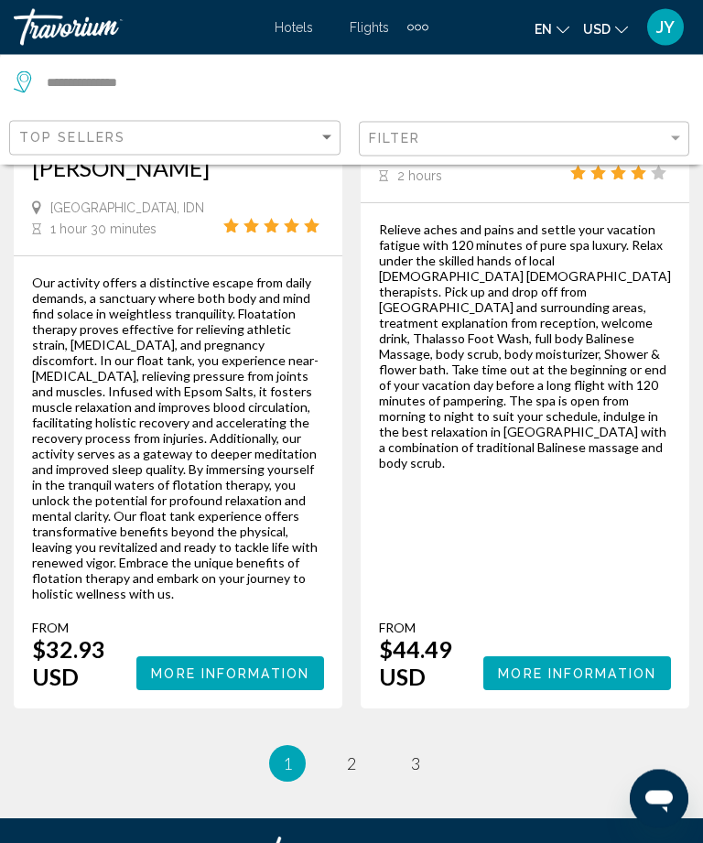
scroll to position [4982, 0]
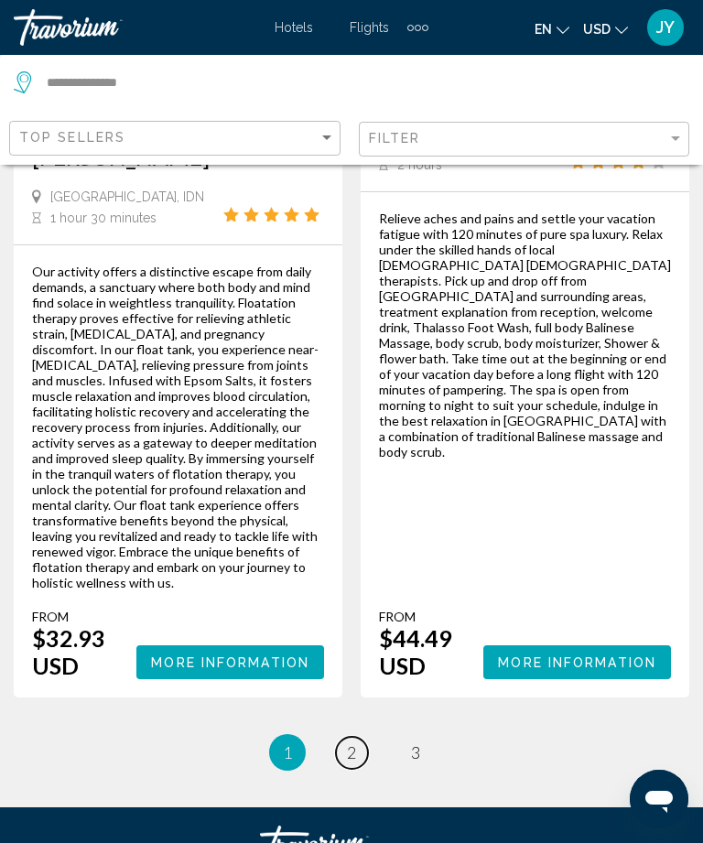
click at [363, 737] on link "page 2" at bounding box center [352, 753] width 32 height 32
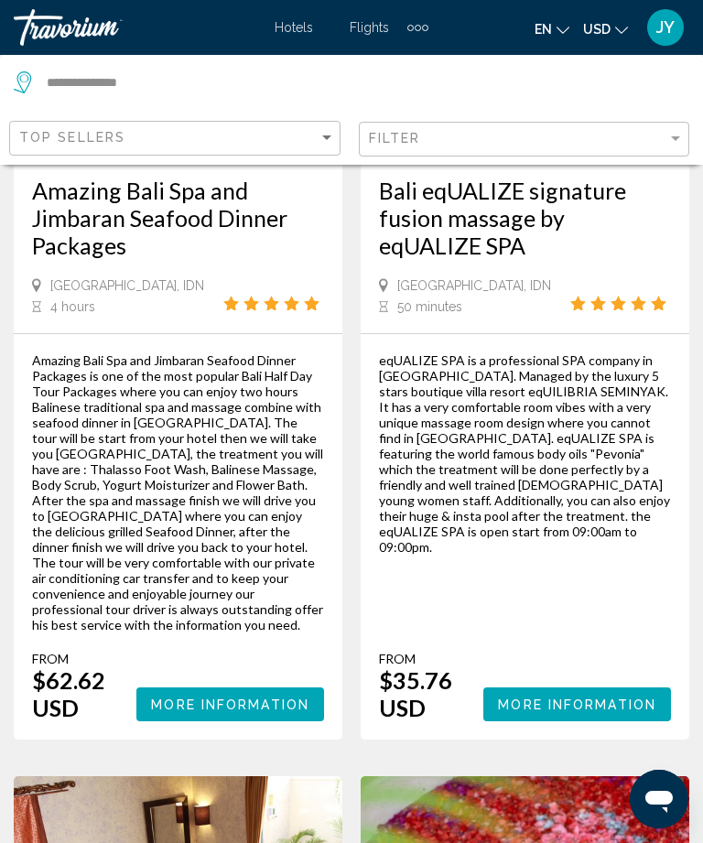
scroll to position [3707, 0]
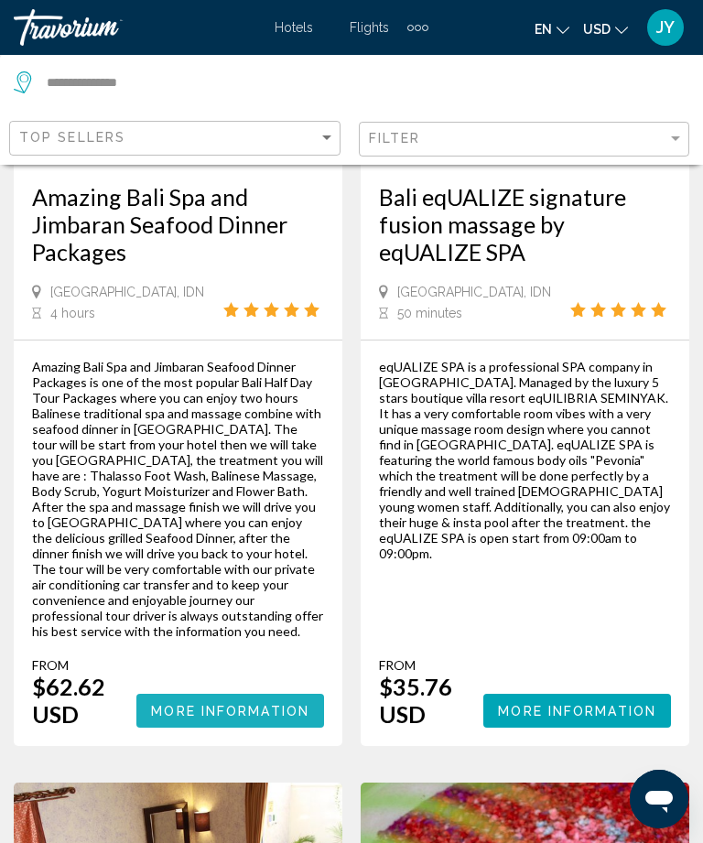
click at [235, 704] on span "More Information" at bounding box center [230, 711] width 158 height 15
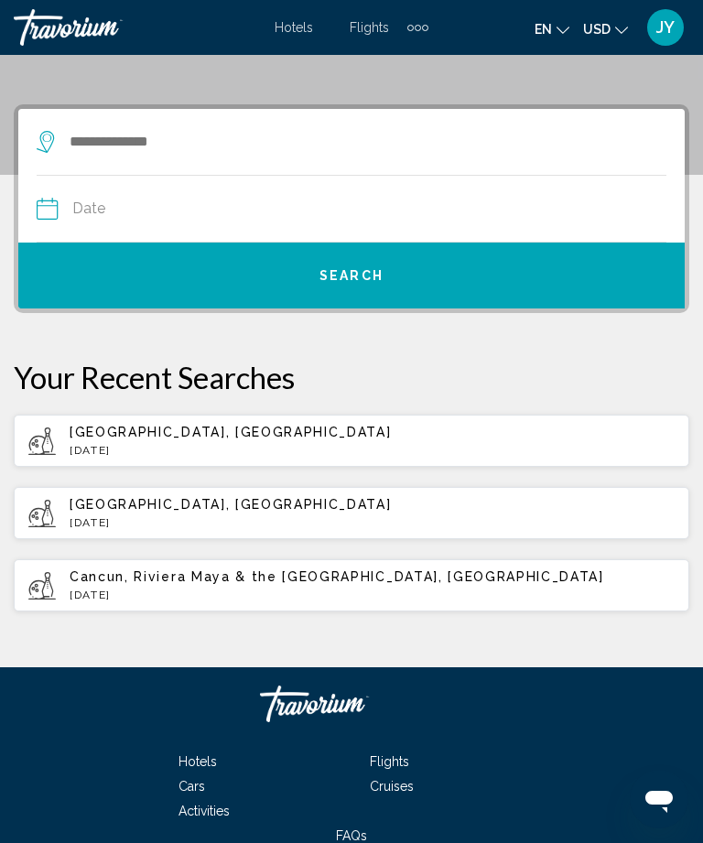
scroll to position [175, 0]
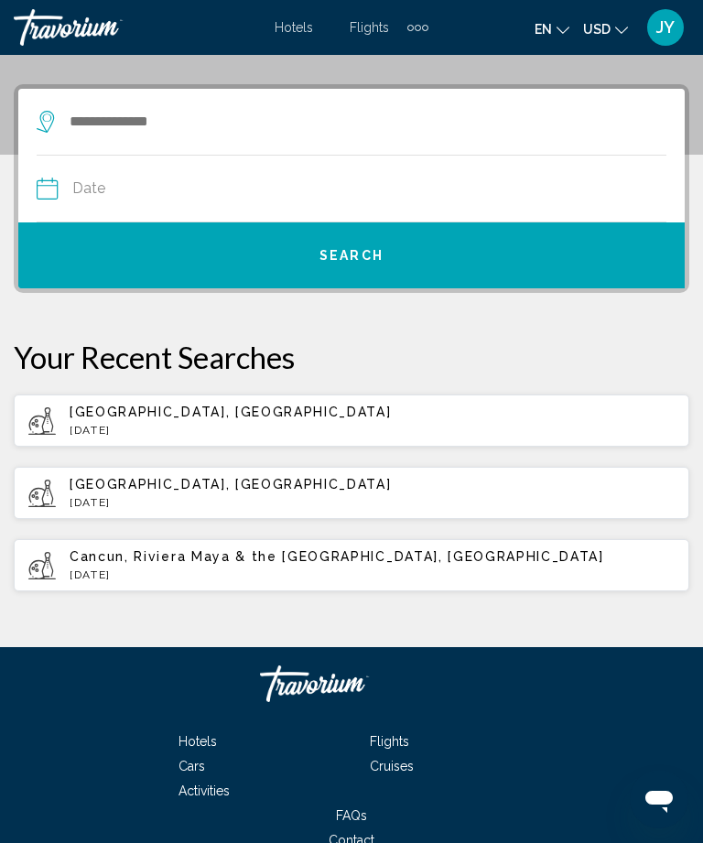
click at [159, 416] on span "[GEOGRAPHIC_DATA], [GEOGRAPHIC_DATA]" at bounding box center [230, 411] width 321 height 15
type input "**********"
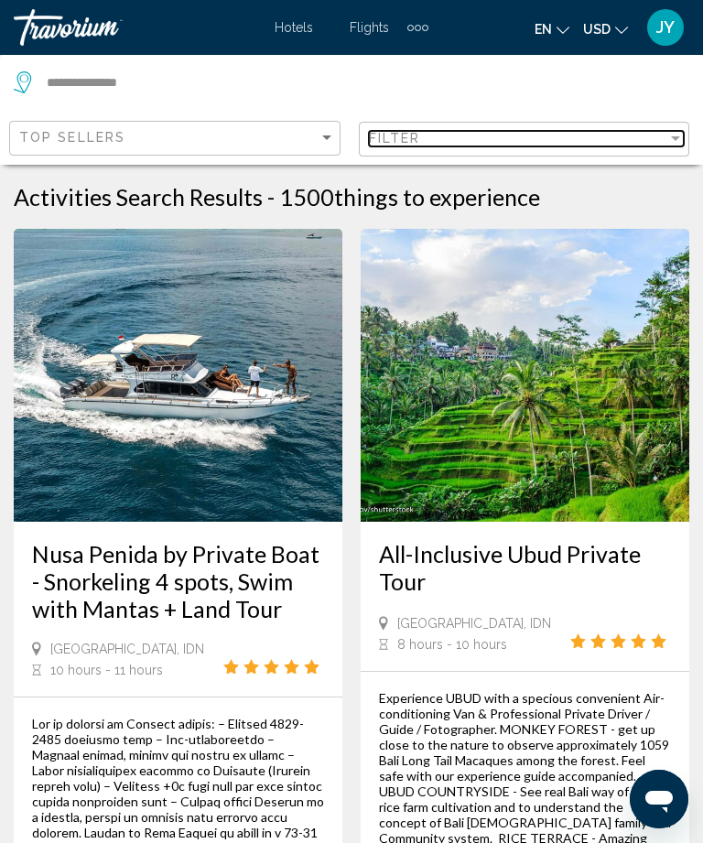
click at [673, 131] on div "Filter" at bounding box center [675, 138] width 16 height 15
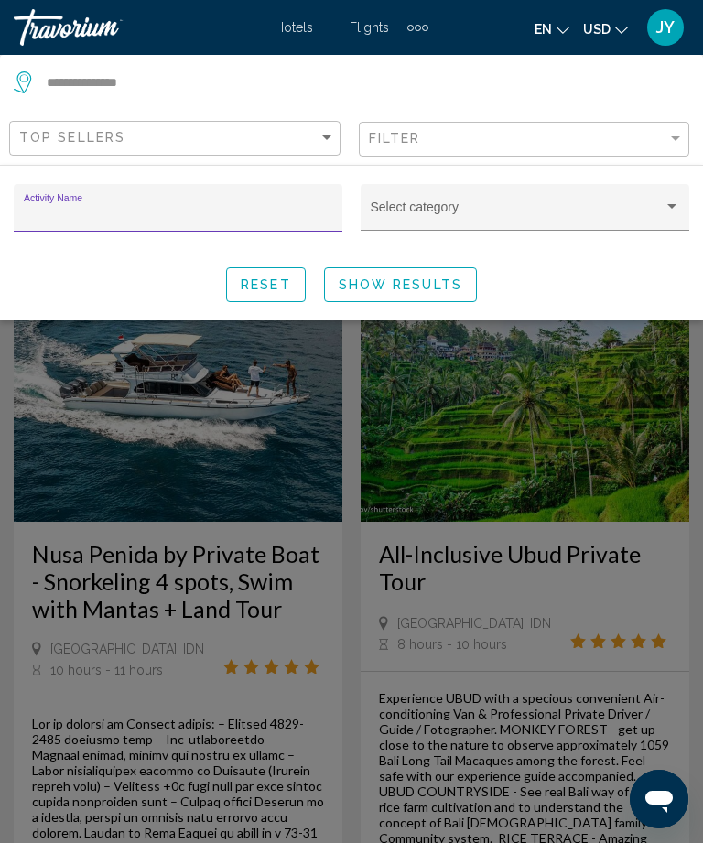
click at [672, 200] on div "Search widget" at bounding box center [671, 206] width 16 height 15
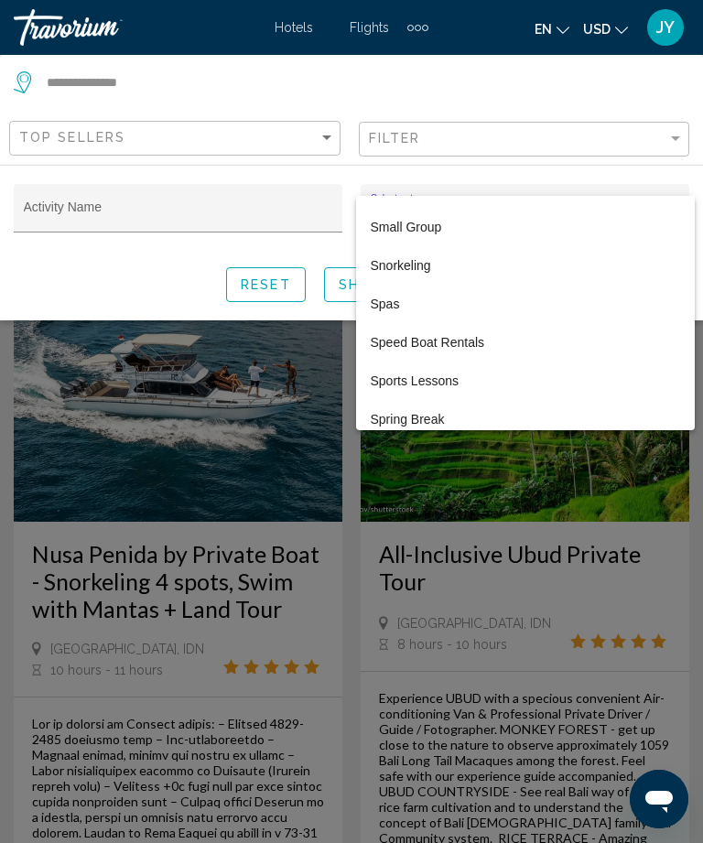
scroll to position [5818, 0]
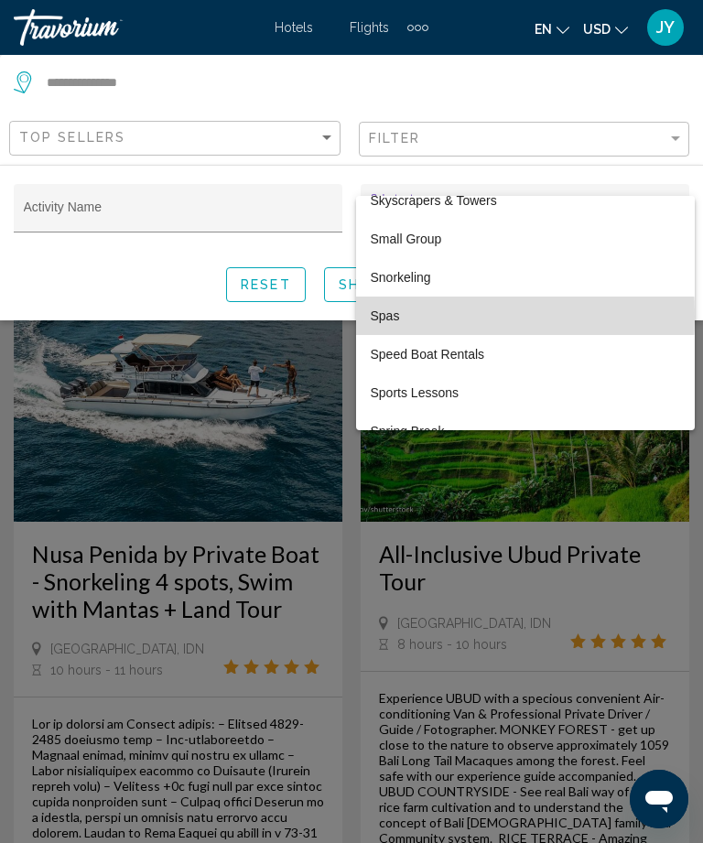
click at [398, 316] on span "Spas" at bounding box center [525, 315] width 309 height 38
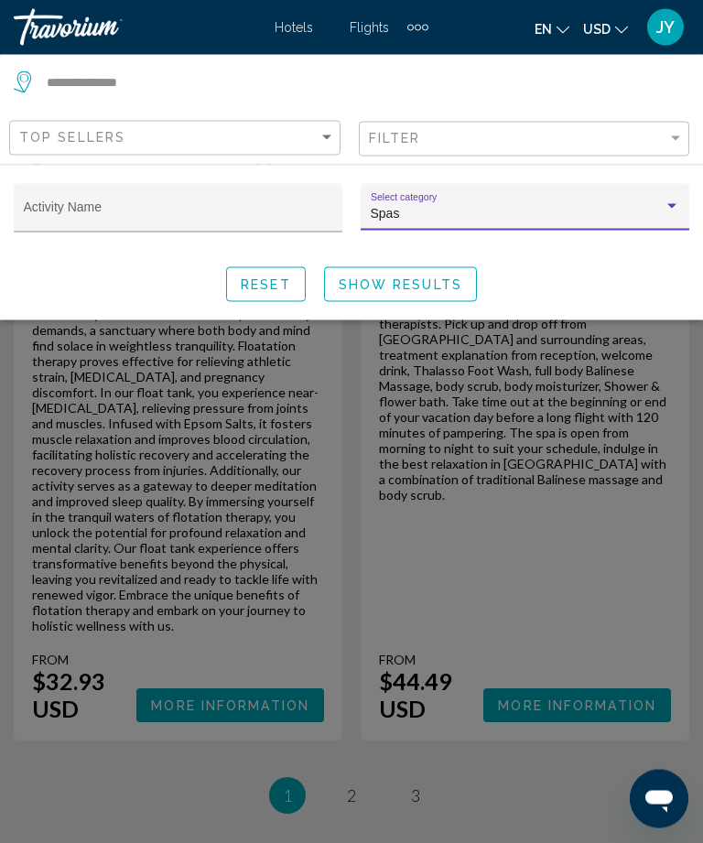
click at [352, 576] on div "Search widget" at bounding box center [351, 553] width 703 height 577
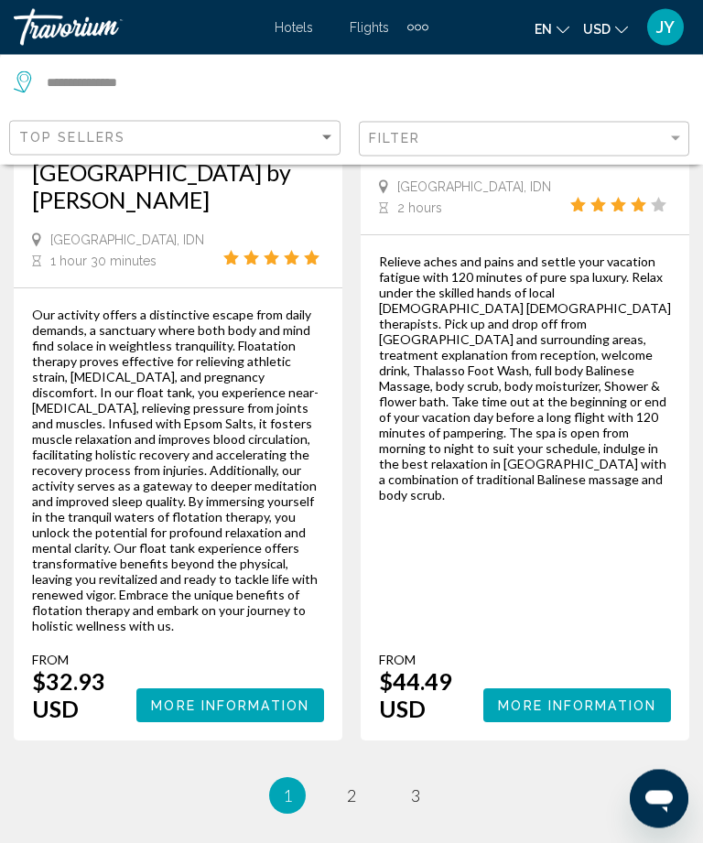
scroll to position [4939, 0]
click at [356, 785] on span "2" at bounding box center [351, 795] width 9 height 20
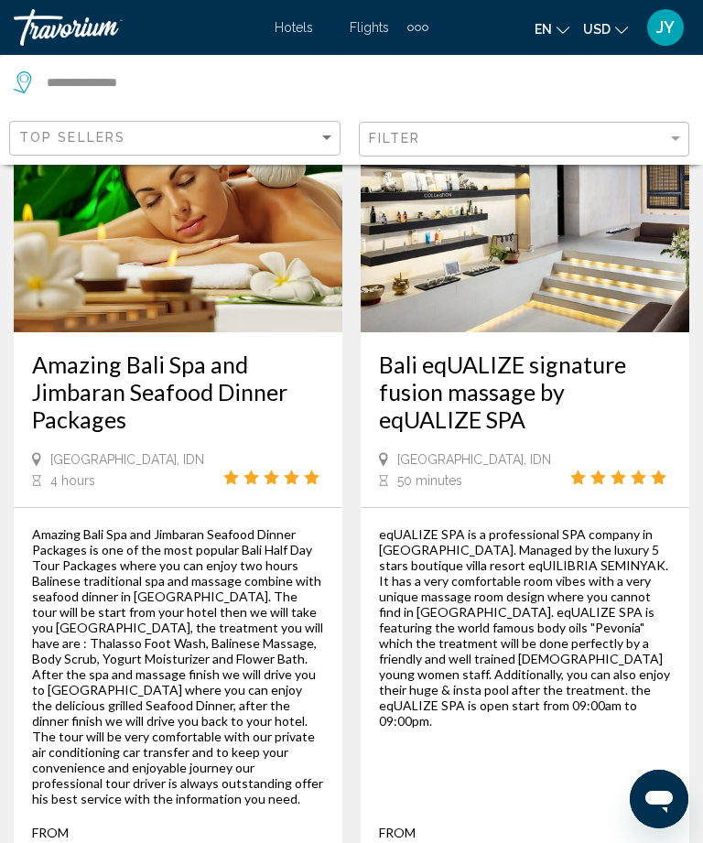
scroll to position [3539, 0]
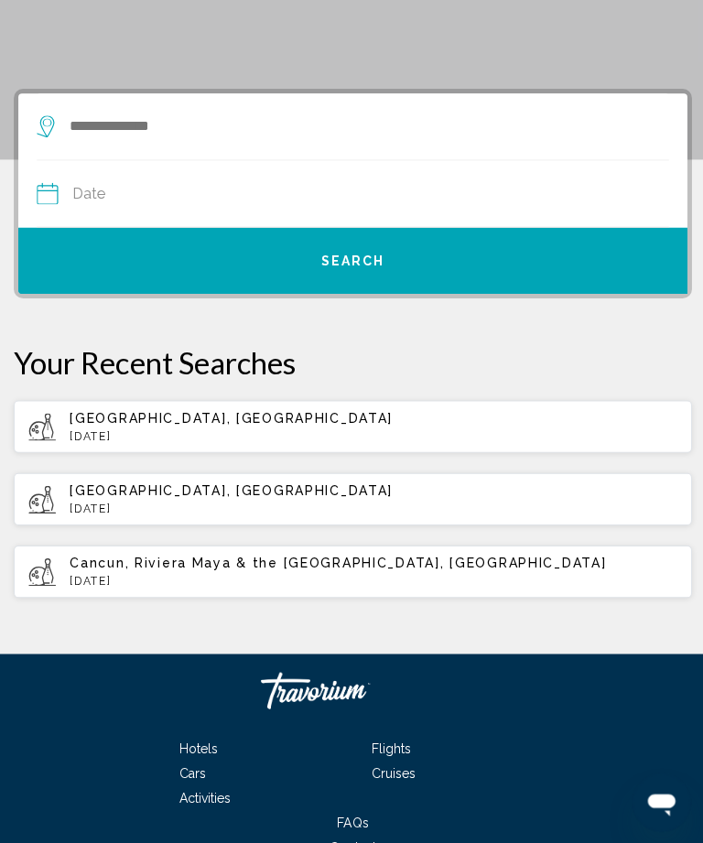
scroll to position [173, 0]
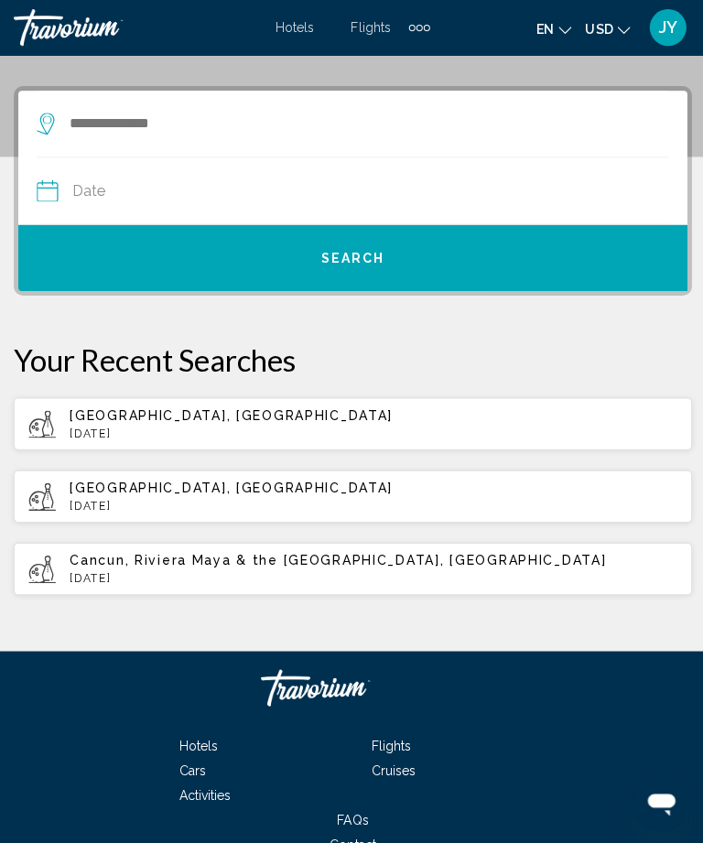
click at [351, 428] on p "[DATE]" at bounding box center [372, 431] width 605 height 13
type input "**********"
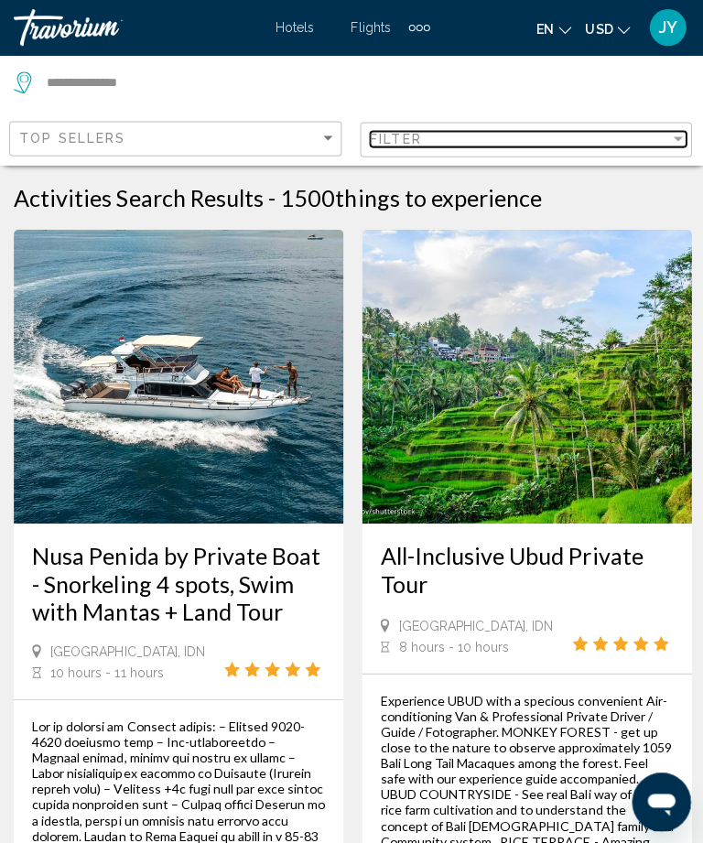
click at [670, 131] on div "Filter" at bounding box center [675, 138] width 16 height 15
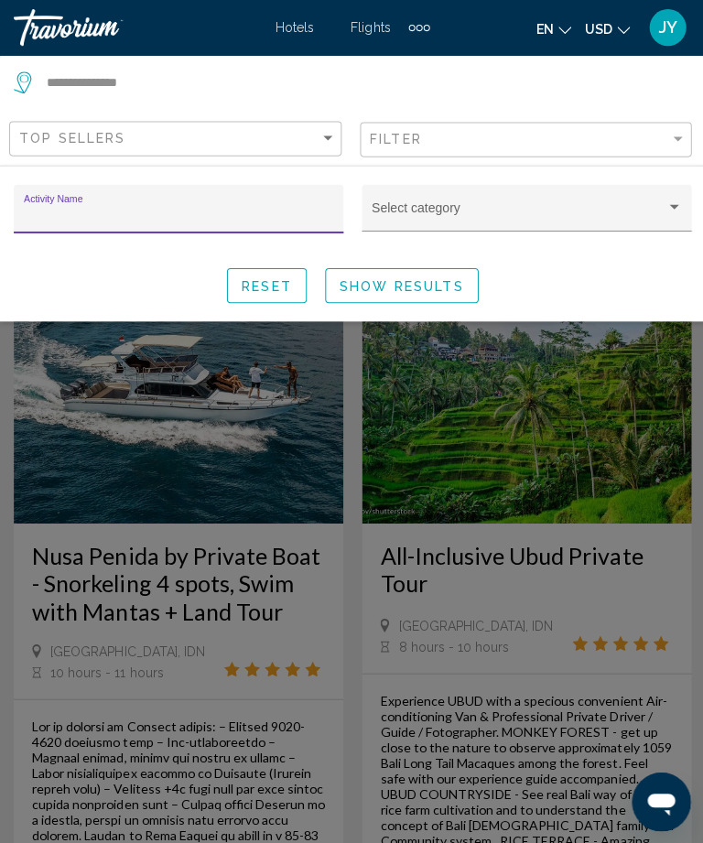
click at [659, 199] on div "Select category" at bounding box center [525, 213] width 309 height 38
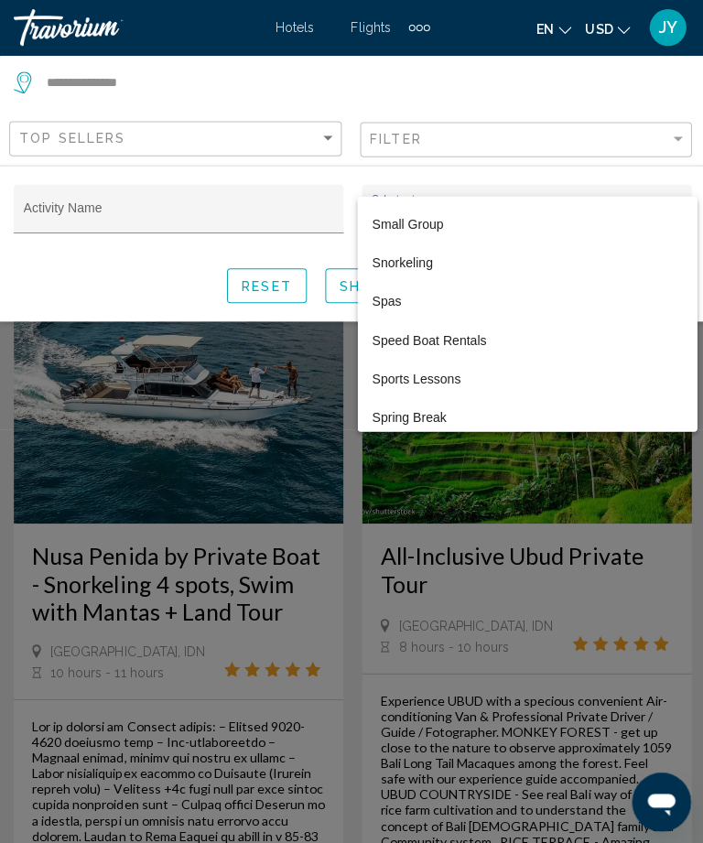
scroll to position [5833, 0]
click at [393, 296] on span "Spas" at bounding box center [525, 300] width 309 height 38
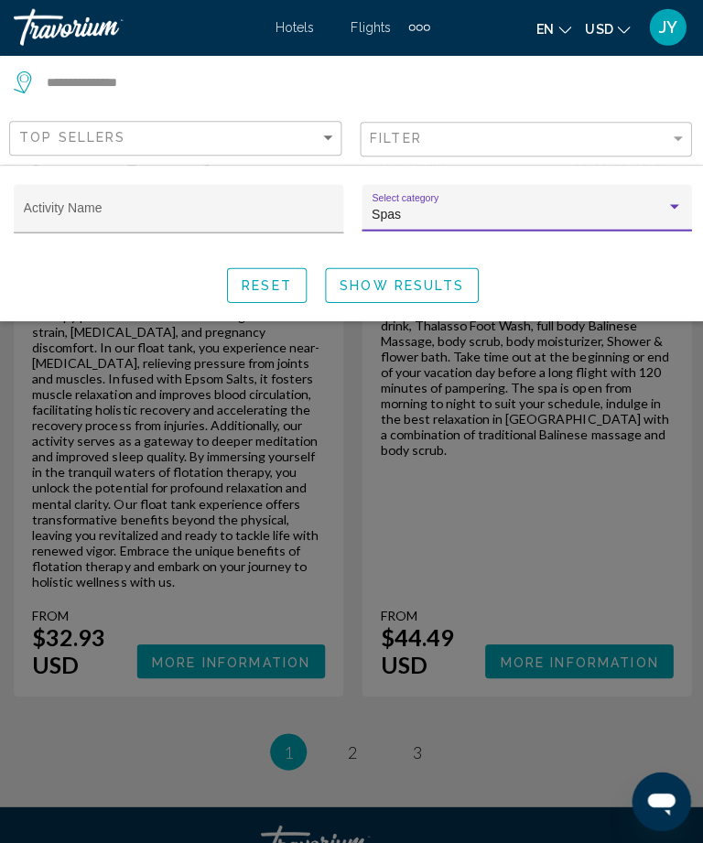
scroll to position [4984, 0]
click at [359, 533] on div "Search widget" at bounding box center [351, 553] width 703 height 577
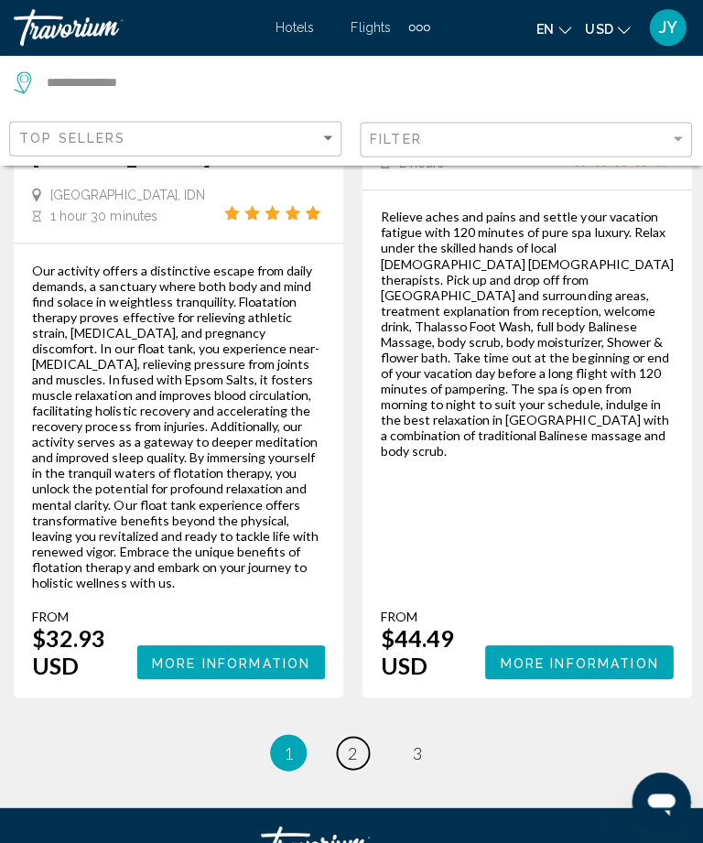
click at [350, 739] on span "2" at bounding box center [351, 749] width 9 height 20
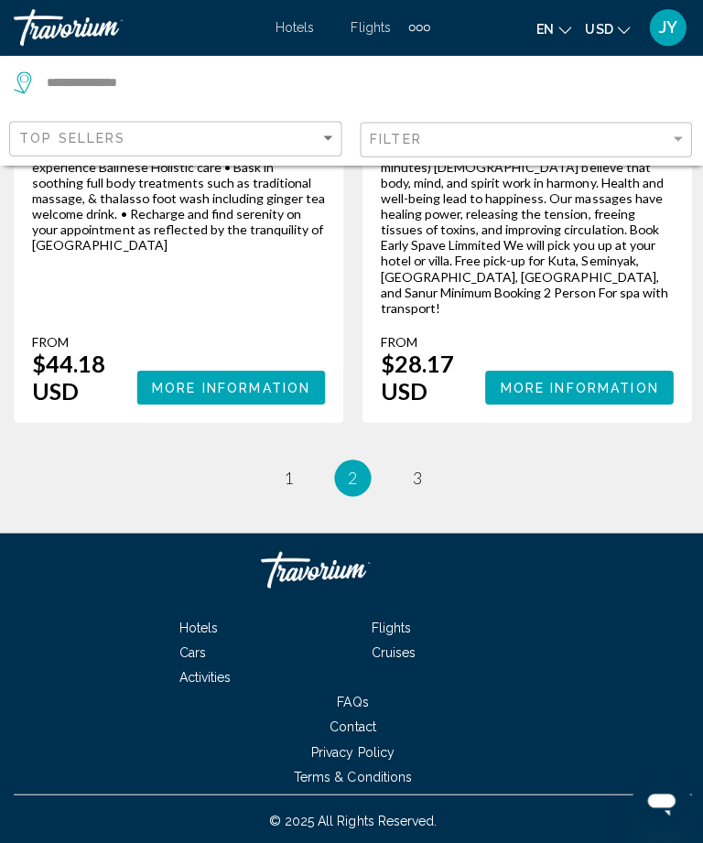
scroll to position [4782, 0]
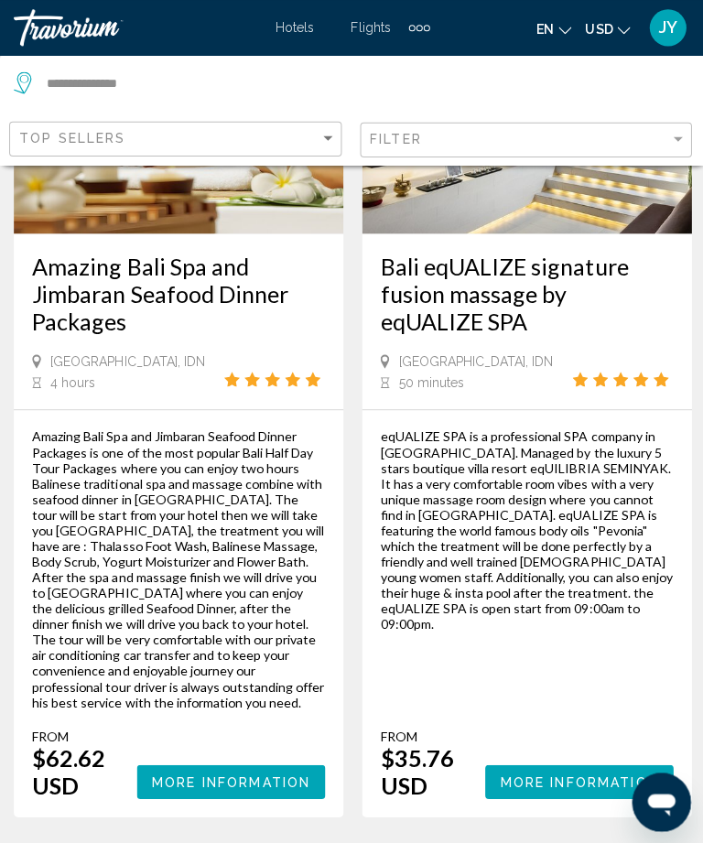
click at [238, 771] on span "More Information" at bounding box center [230, 778] width 158 height 15
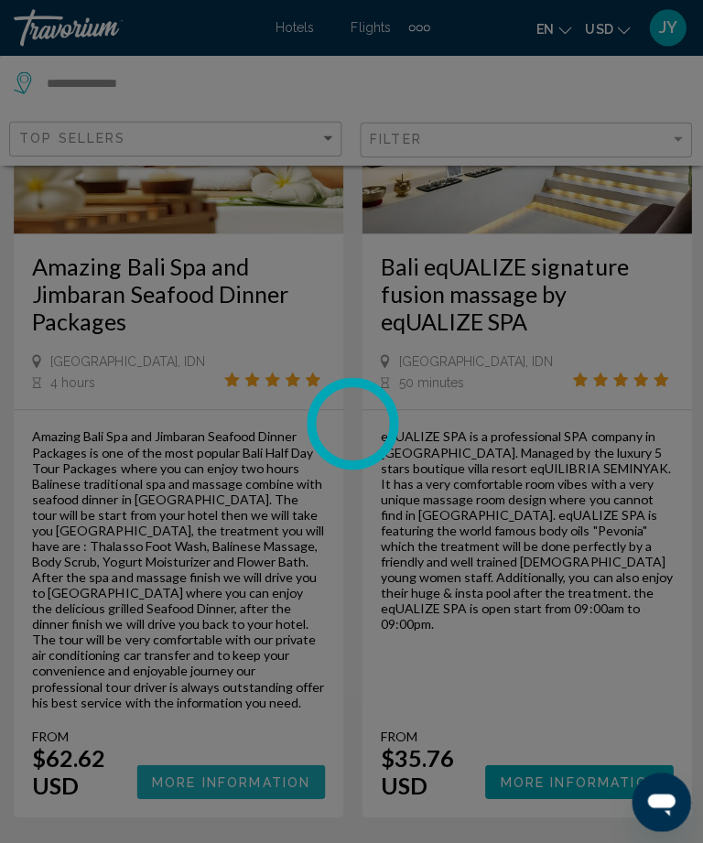
scroll to position [3639, 0]
